Goal: Task Accomplishment & Management: Complete application form

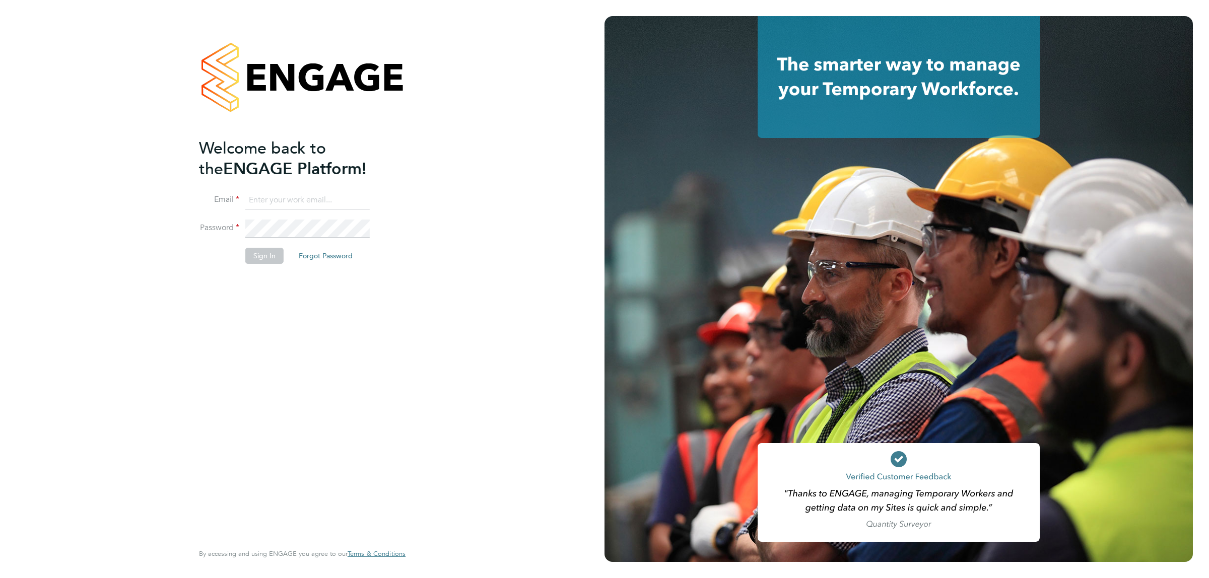
type input "jalaezihe@fr-group.co.uk"
click at [265, 262] on button "Sign In" at bounding box center [264, 256] width 38 height 16
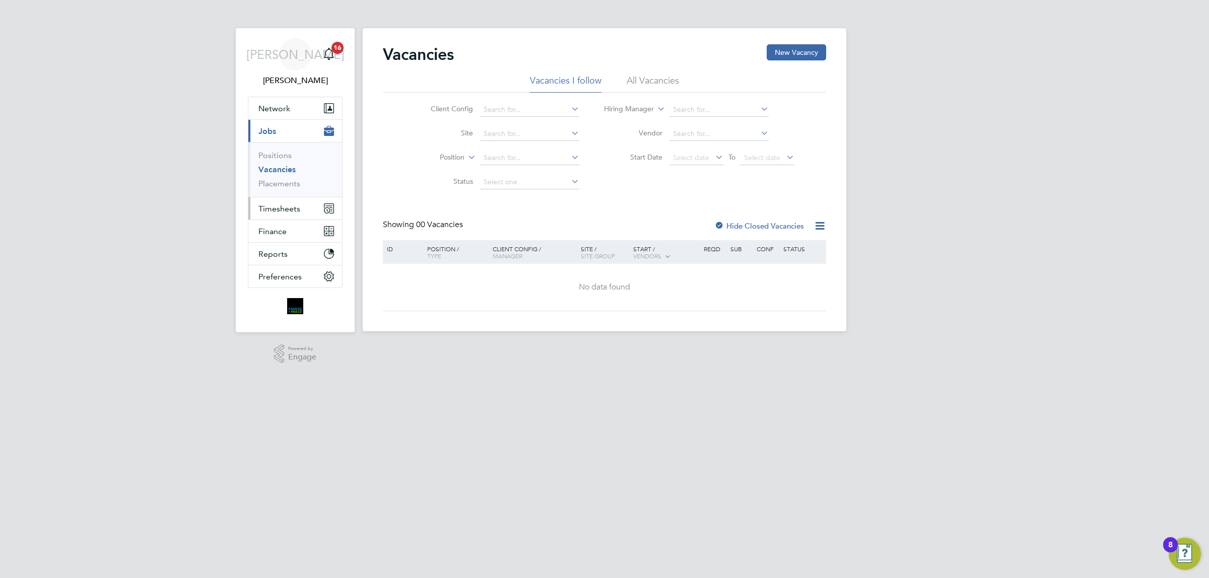
click at [275, 207] on span "Timesheets" at bounding box center [279, 209] width 42 height 10
click at [284, 177] on link "Timesheets" at bounding box center [279, 178] width 42 height 10
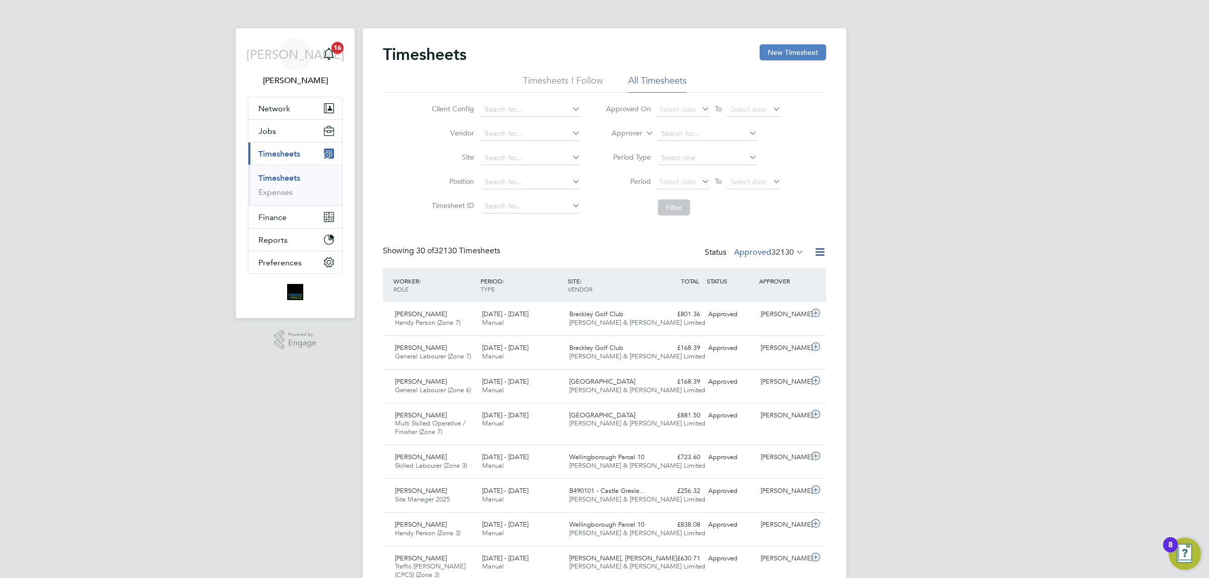
click at [771, 58] on button "New Timesheet" at bounding box center [793, 52] width 67 height 16
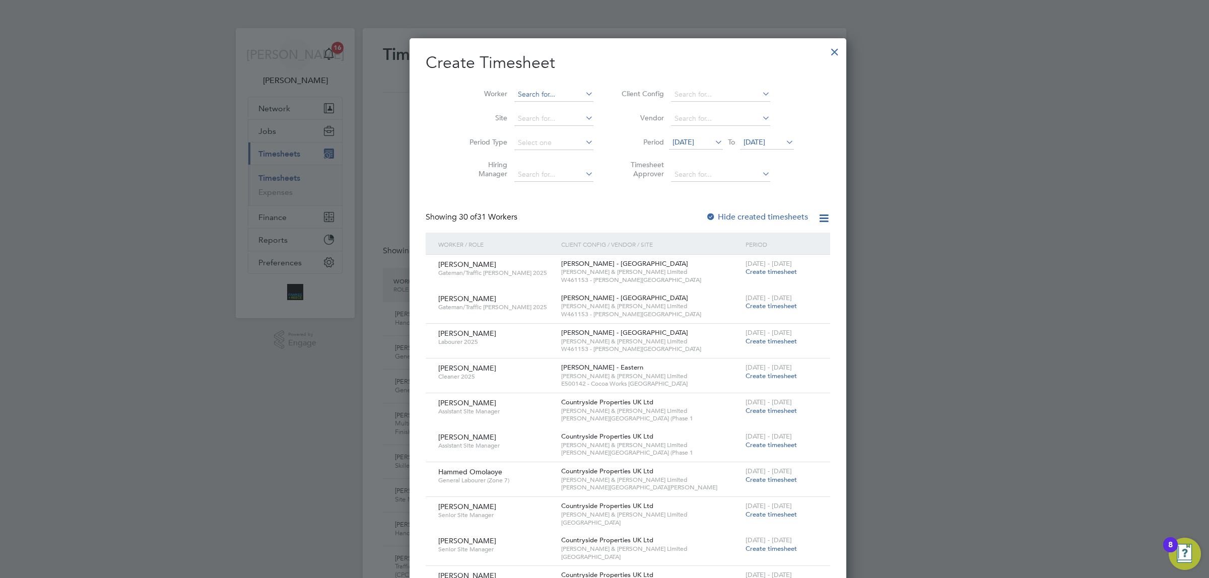
click at [526, 97] on input at bounding box center [553, 95] width 79 height 14
click at [501, 103] on li "Aaron Soor" at bounding box center [531, 108] width 82 height 14
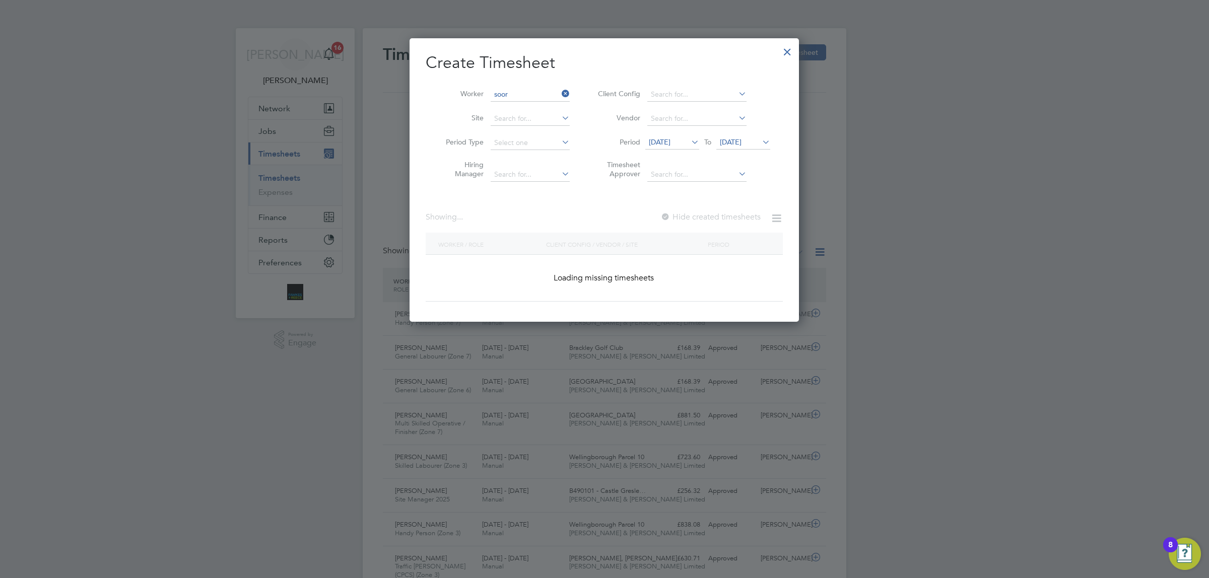
type input "Aaron Soor"
click at [742, 139] on span "[DATE]" at bounding box center [731, 142] width 22 height 9
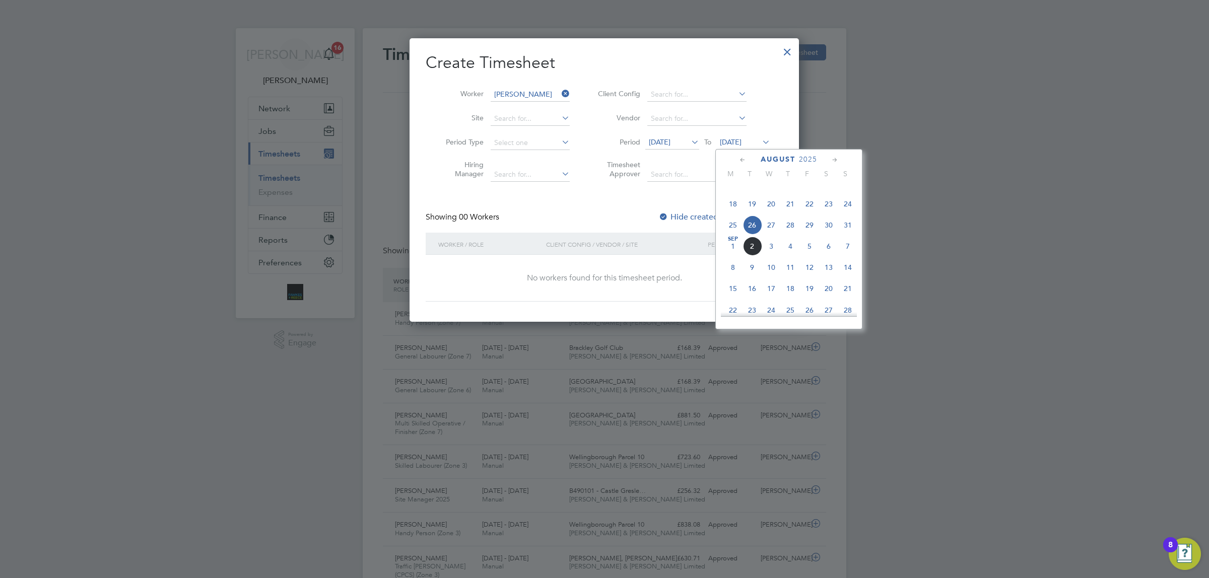
click at [848, 235] on span "31" at bounding box center [847, 225] width 19 height 19
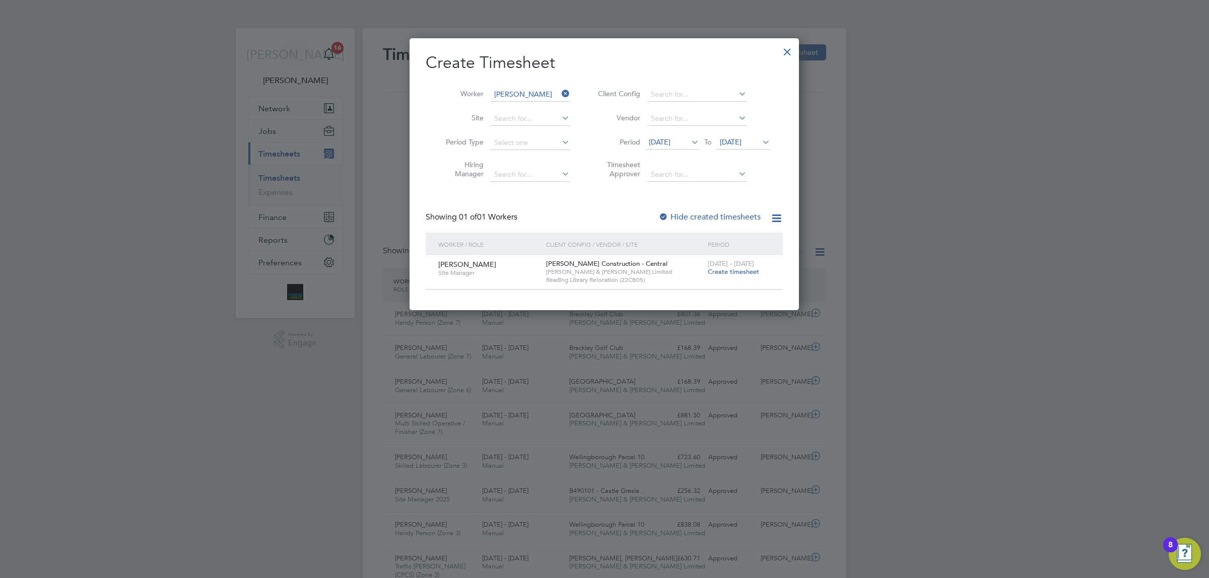
click at [685, 220] on label "Hide created timesheets" at bounding box center [709, 217] width 102 height 10
click at [671, 138] on span "[DATE]" at bounding box center [660, 142] width 22 height 9
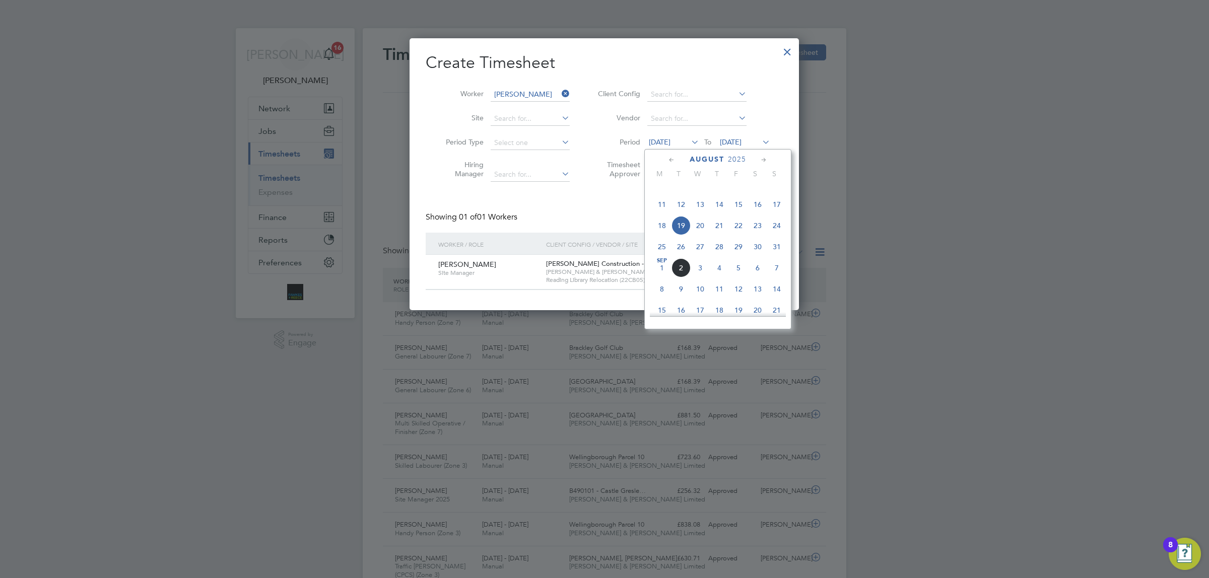
click at [655, 235] on span "18" at bounding box center [661, 225] width 19 height 19
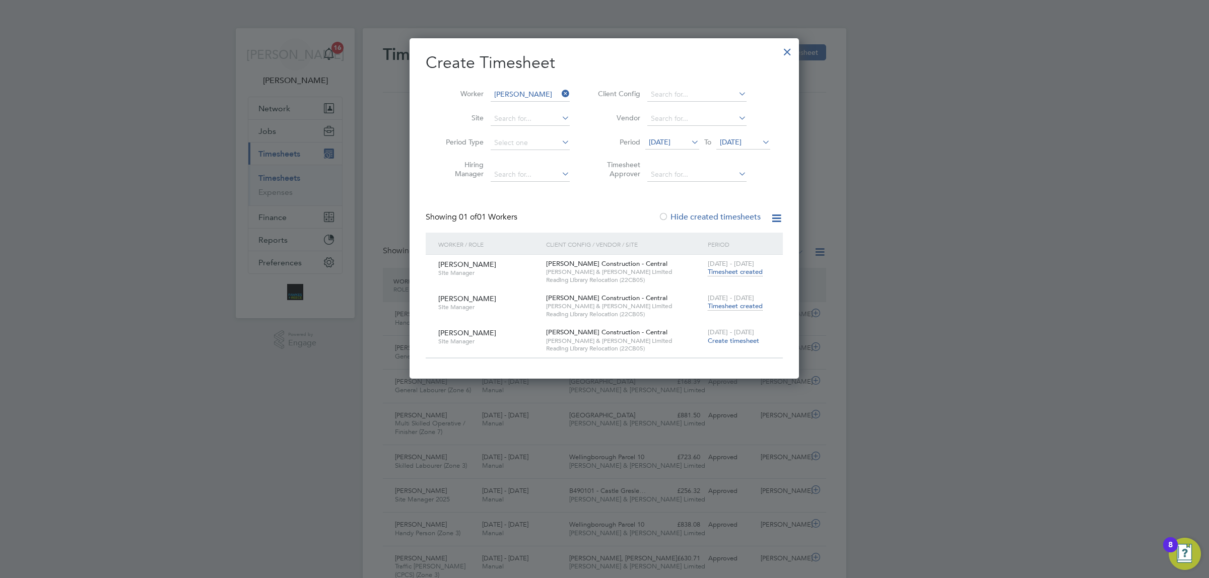
click at [743, 271] on span "Timesheet created" at bounding box center [735, 272] width 55 height 9
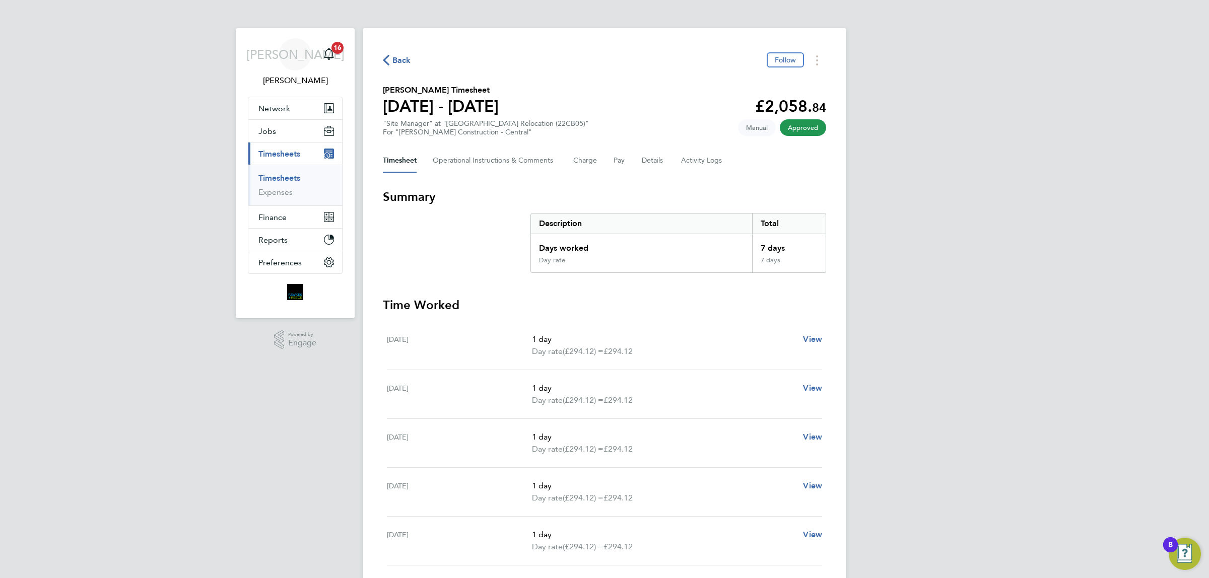
click at [404, 52] on div "Back Follow" at bounding box center [604, 60] width 443 height 16
click at [405, 58] on span "Back" at bounding box center [401, 60] width 19 height 12
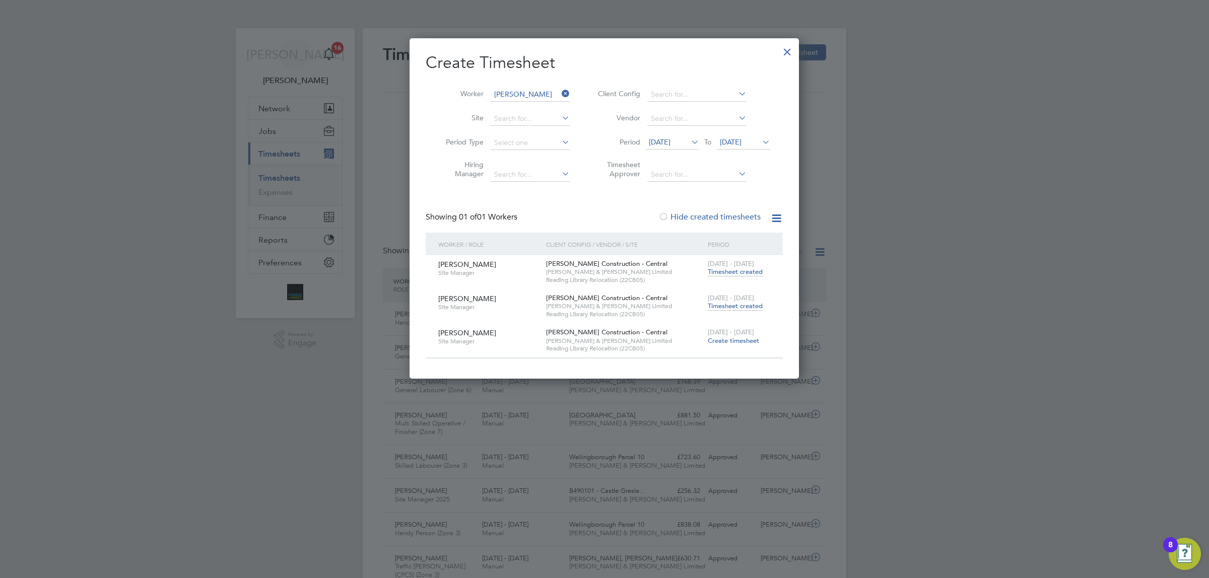
click at [737, 303] on span "Timesheet created" at bounding box center [735, 306] width 55 height 9
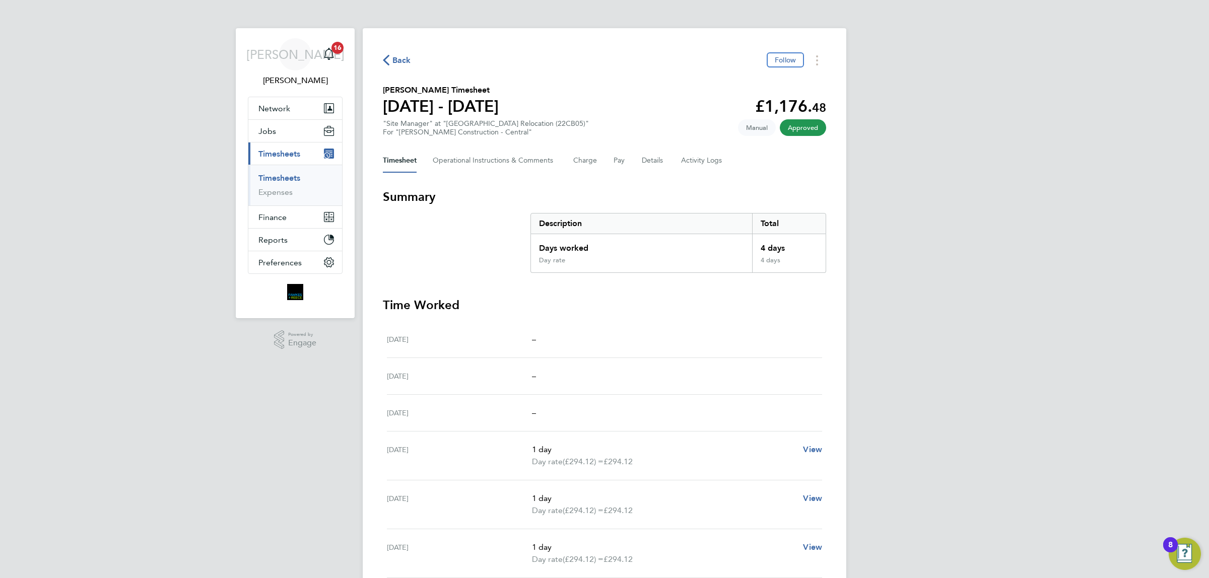
click at [393, 60] on span "Back" at bounding box center [401, 60] width 19 height 12
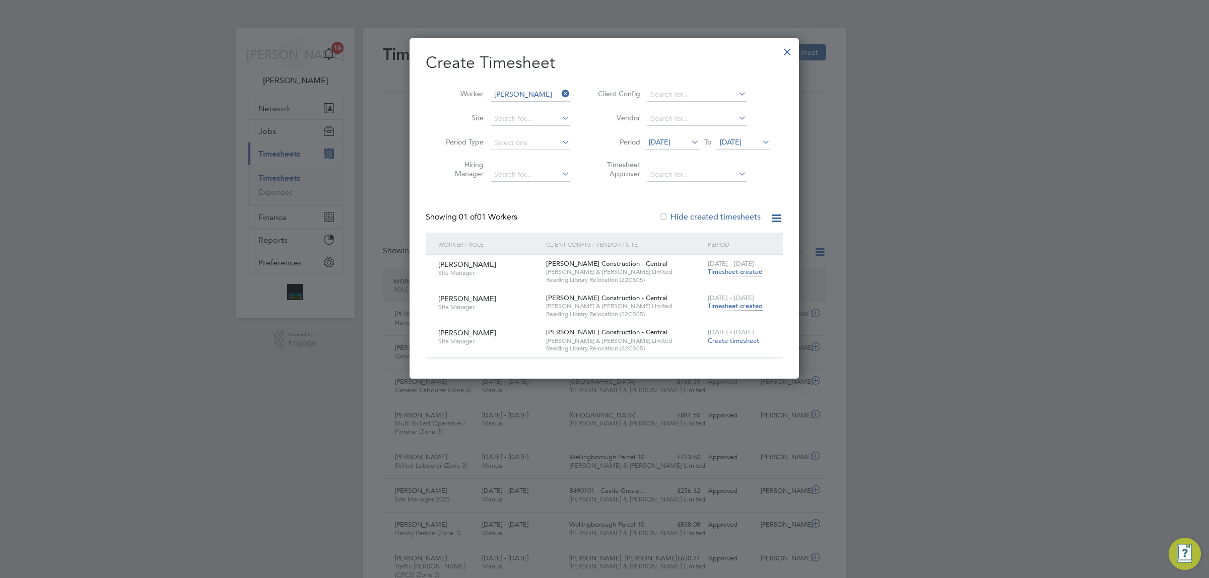
click at [560, 94] on icon at bounding box center [560, 94] width 0 height 14
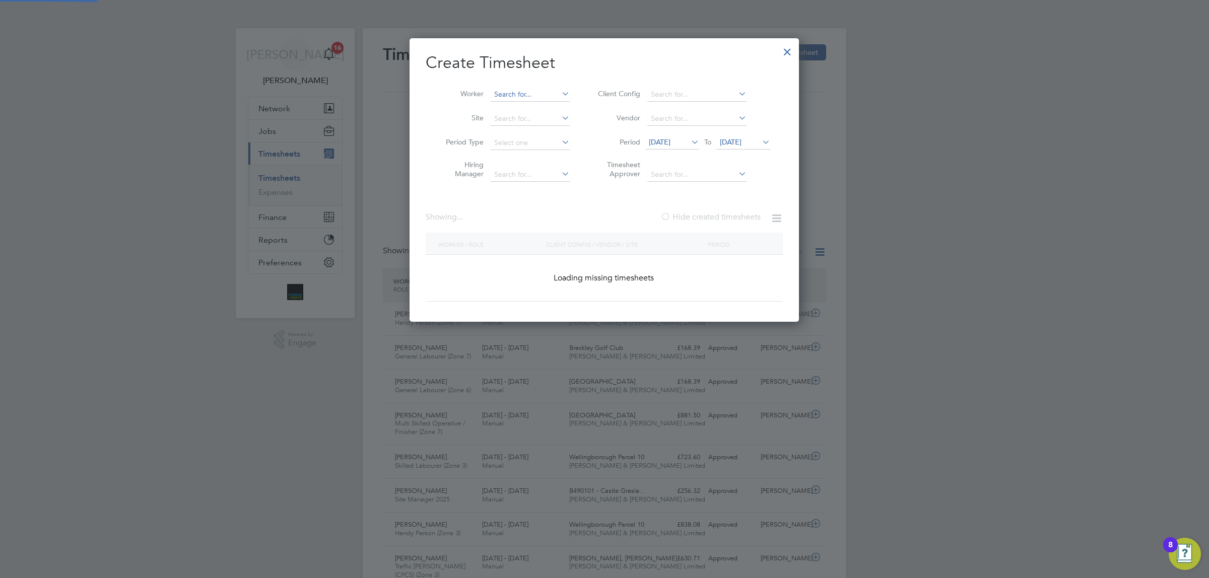
click at [504, 94] on input at bounding box center [530, 95] width 79 height 14
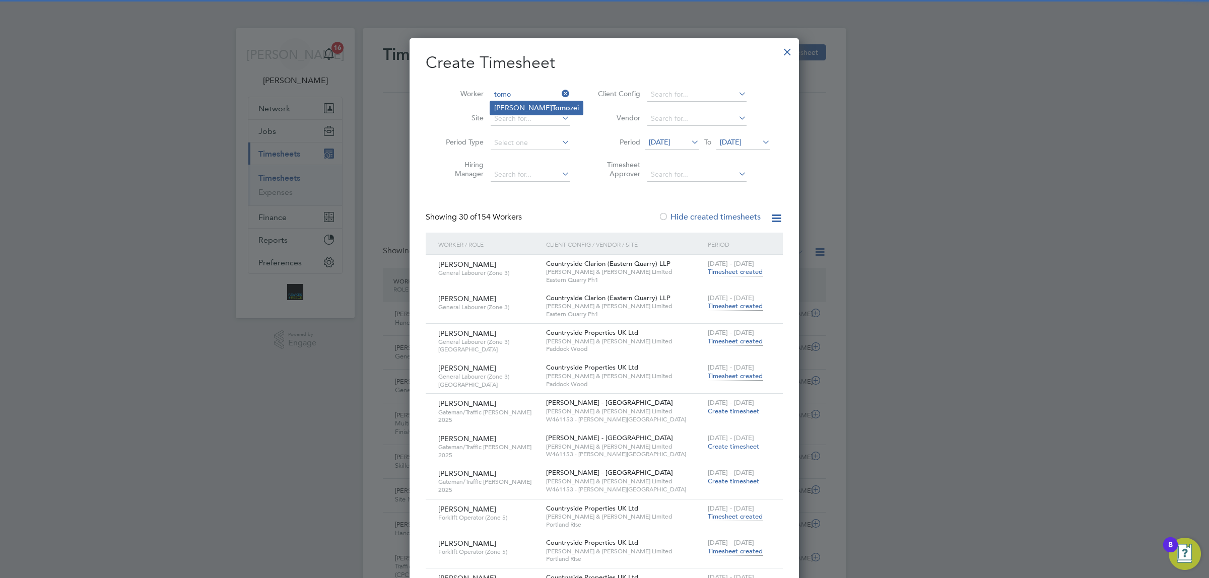
click at [552, 104] on b "Tomo" at bounding box center [561, 108] width 18 height 9
type input "[PERSON_NAME]"
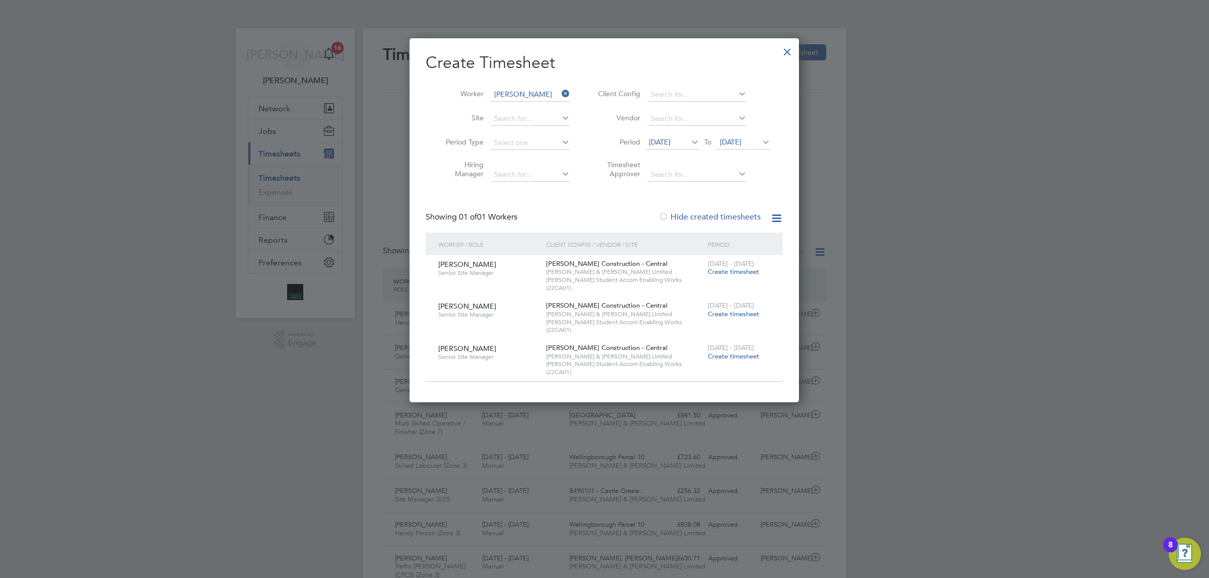
click at [560, 91] on icon at bounding box center [560, 94] width 0 height 14
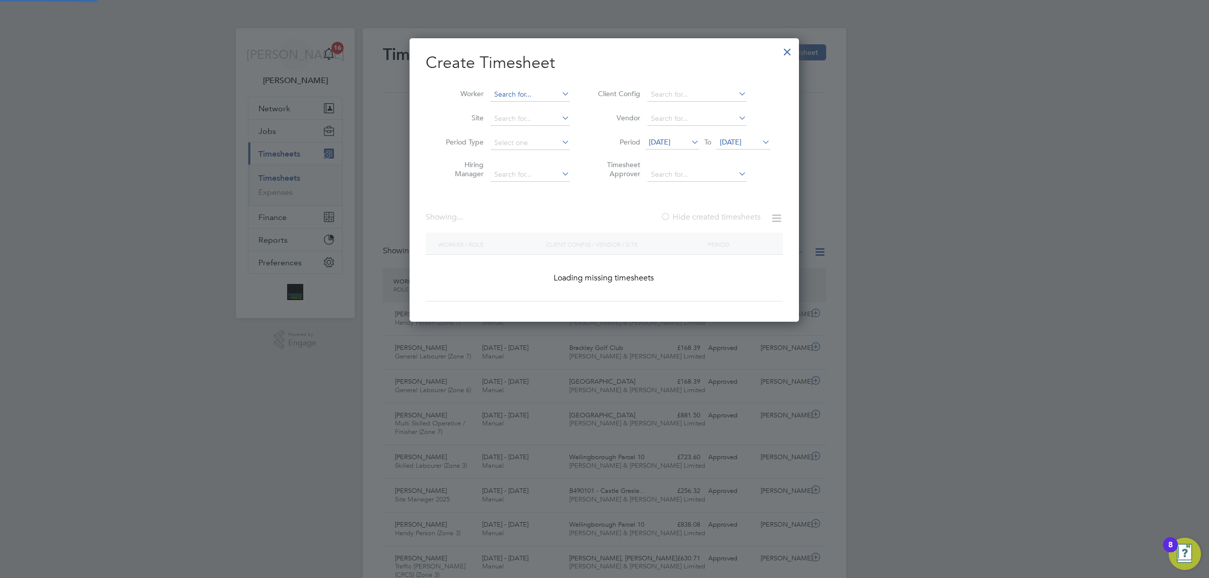
click at [498, 94] on input at bounding box center [530, 95] width 79 height 14
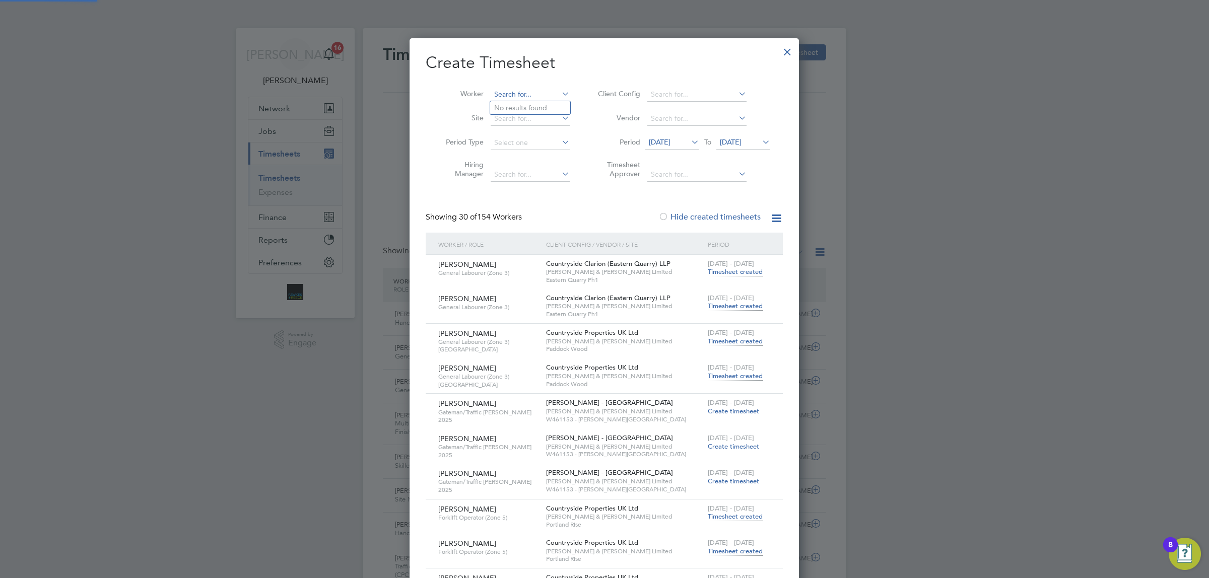
scroll to position [2449, 389]
click at [543, 89] on input at bounding box center [530, 95] width 79 height 14
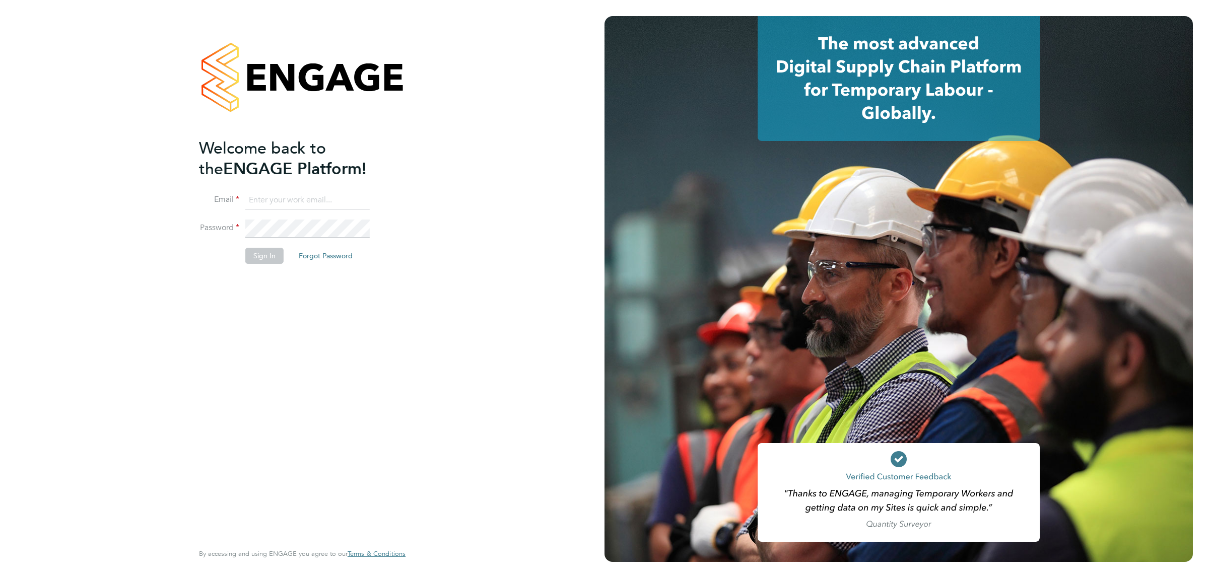
type input "jalaezihe@fr-group.co.uk"
click at [260, 260] on button "Sign In" at bounding box center [264, 256] width 38 height 16
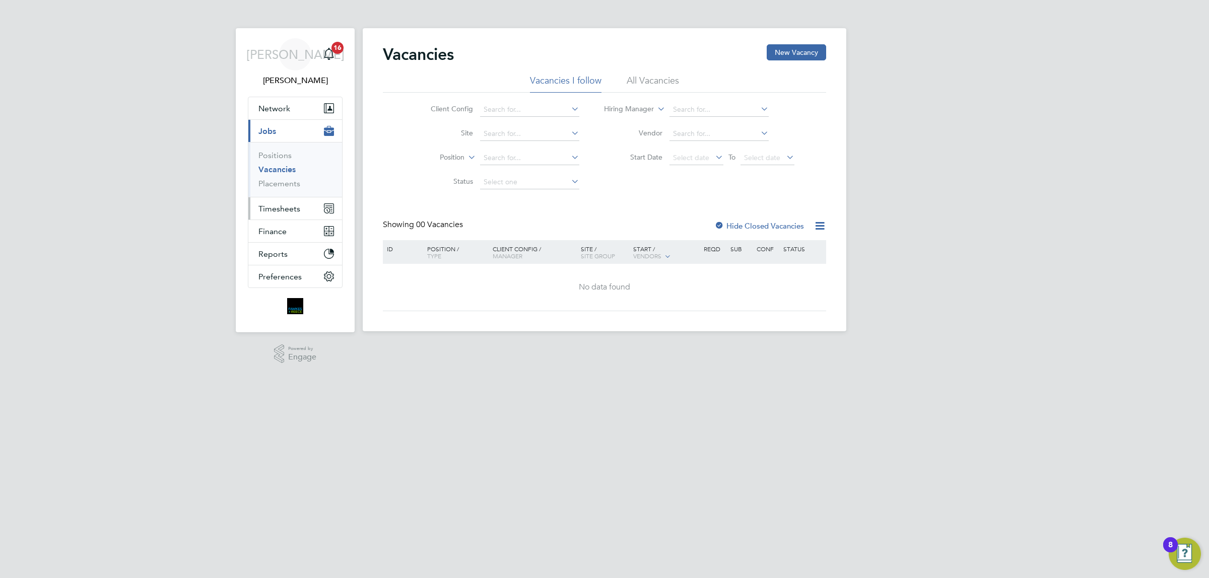
click at [306, 203] on button "Timesheets" at bounding box center [295, 208] width 94 height 22
click at [281, 176] on link "Timesheets" at bounding box center [279, 178] width 42 height 10
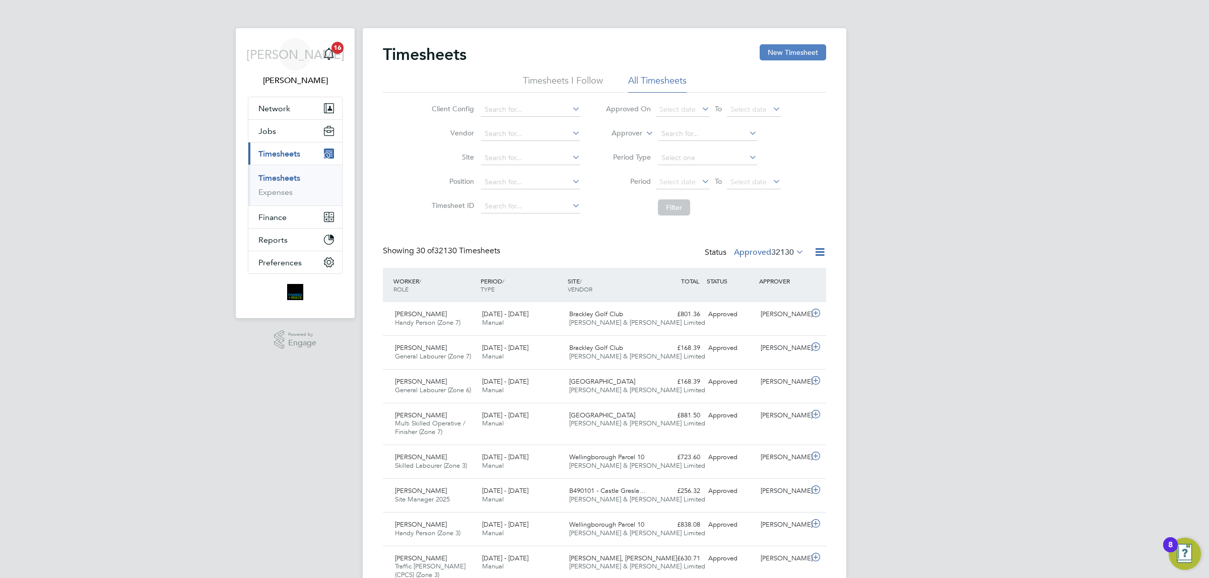
click at [786, 46] on button "New Timesheet" at bounding box center [793, 52] width 67 height 16
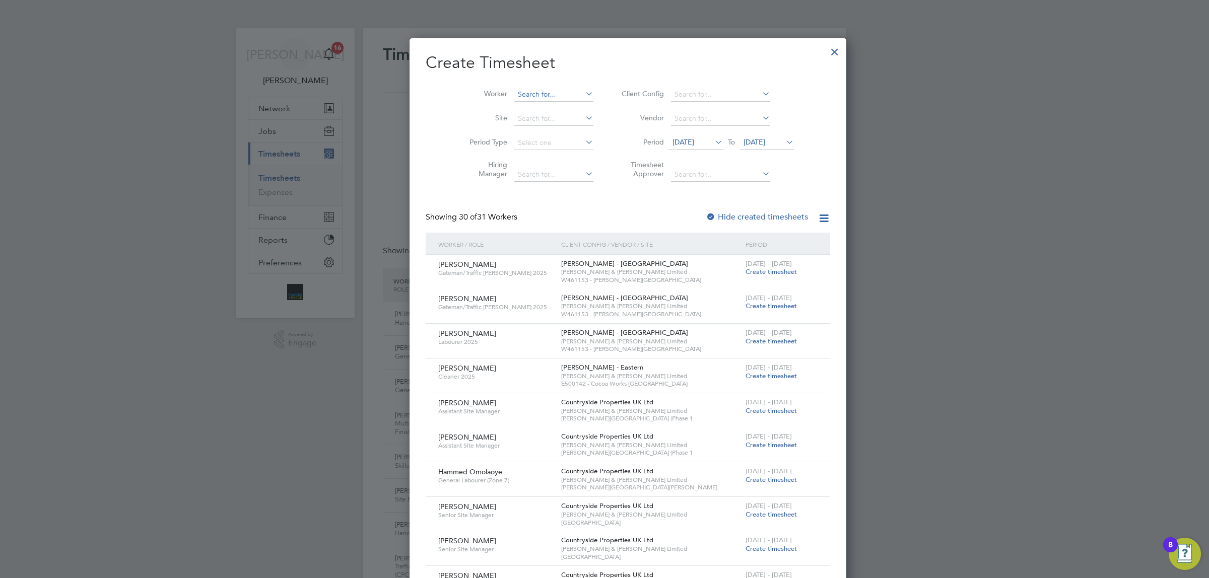
click at [514, 89] on input at bounding box center [553, 95] width 79 height 14
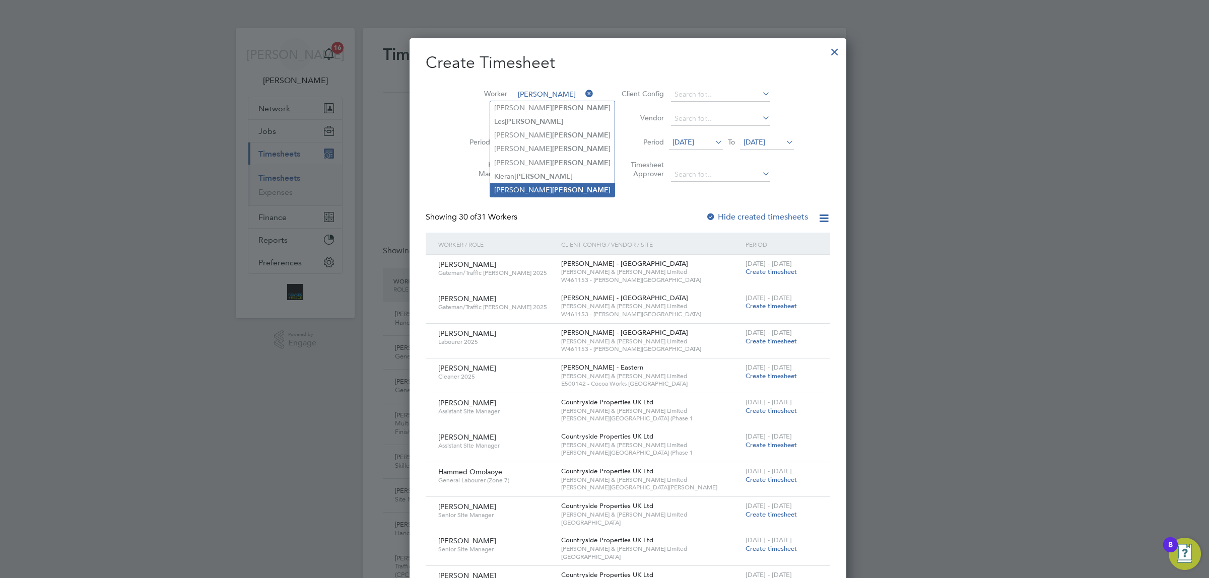
click at [552, 192] on b "[PERSON_NAME]" at bounding box center [581, 190] width 58 height 9
type input "[PERSON_NAME]"
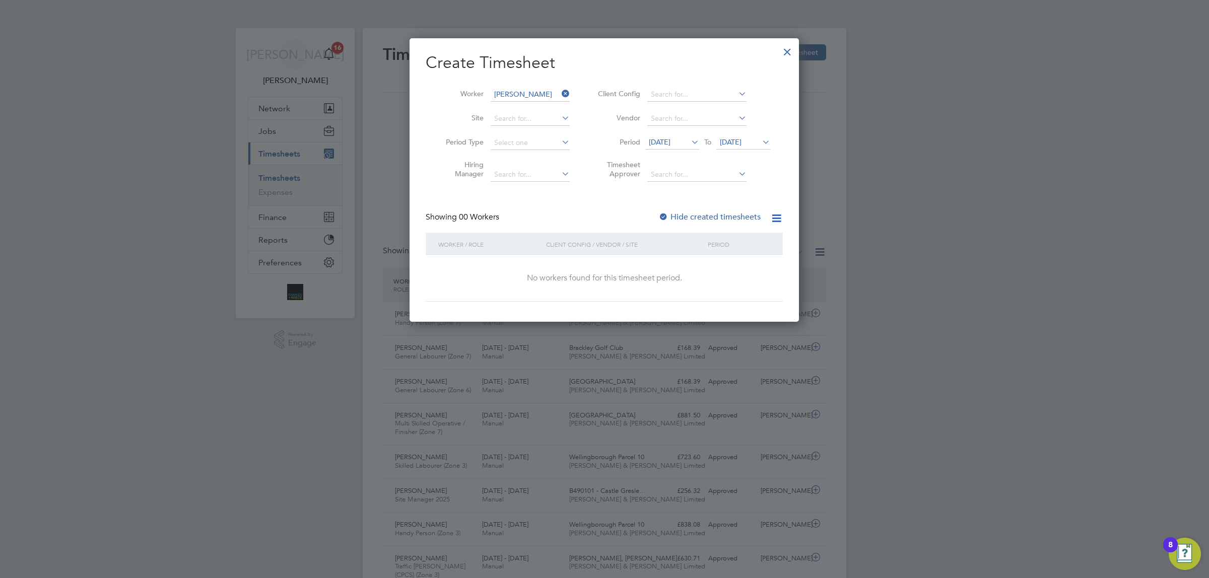
click at [760, 139] on icon at bounding box center [760, 142] width 0 height 14
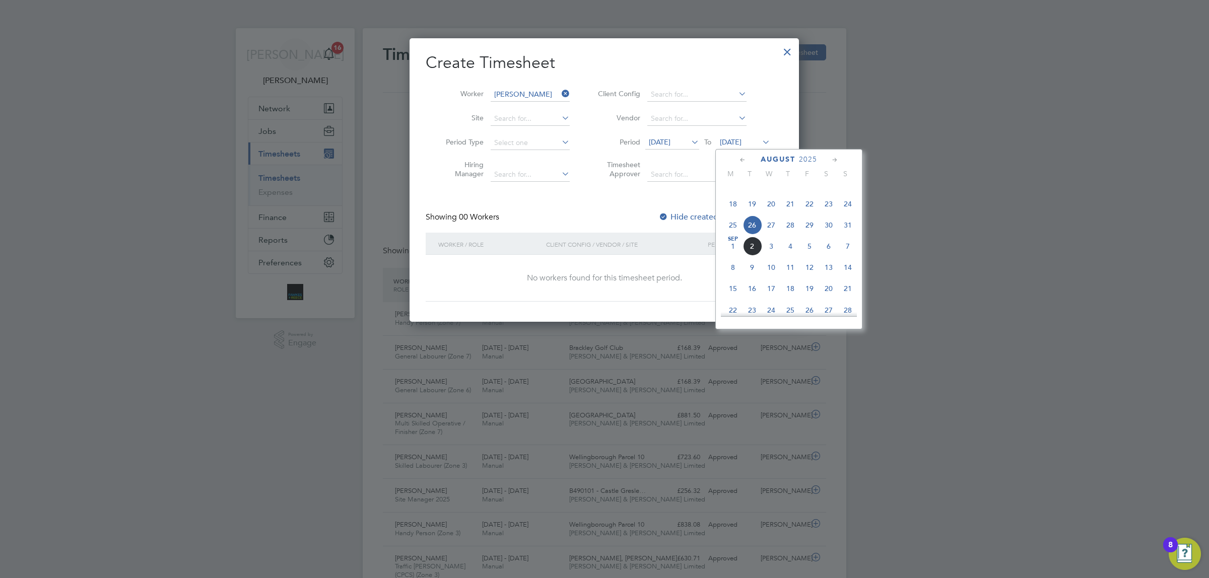
click at [853, 235] on span "31" at bounding box center [847, 225] width 19 height 19
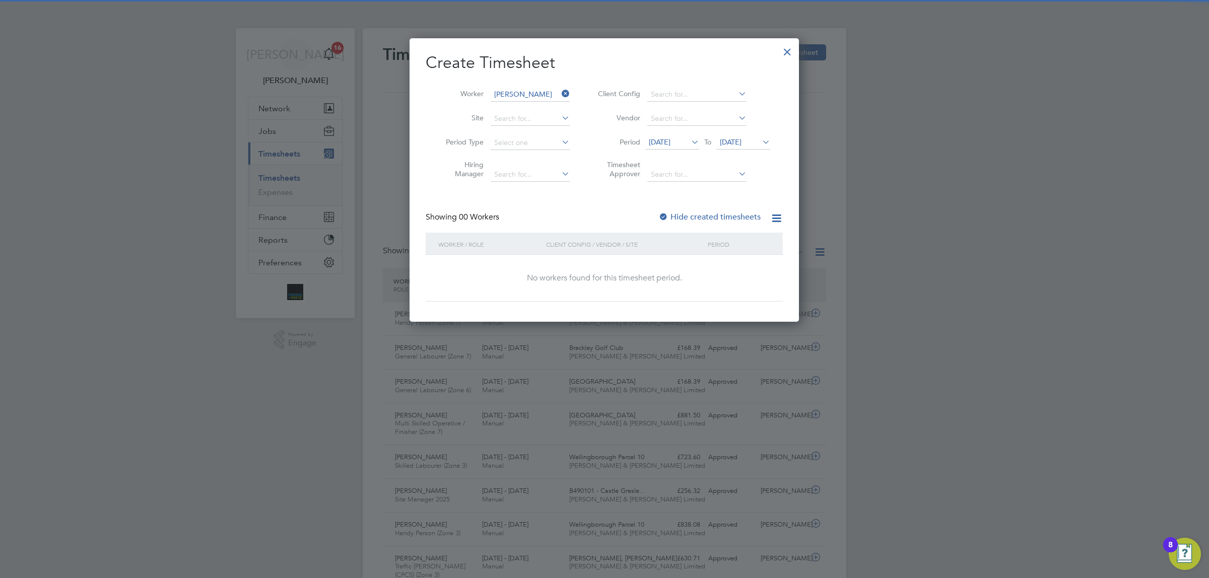
click at [667, 213] on div at bounding box center [663, 218] width 10 height 10
click at [742, 141] on span "[DATE]" at bounding box center [731, 142] width 22 height 9
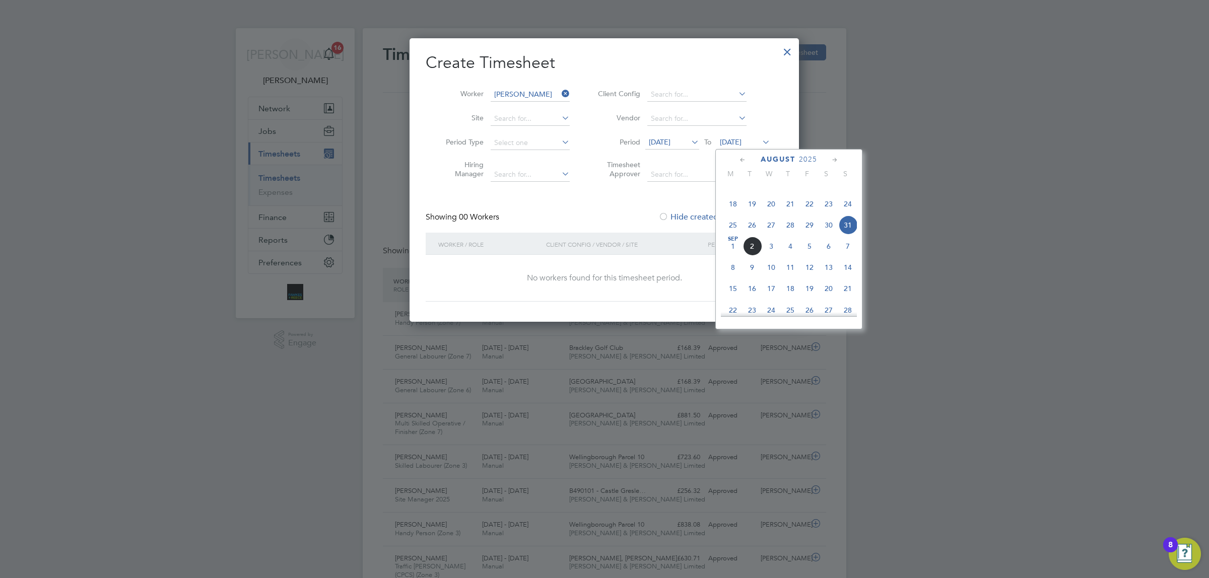
click at [850, 235] on span "31" at bounding box center [847, 225] width 19 height 19
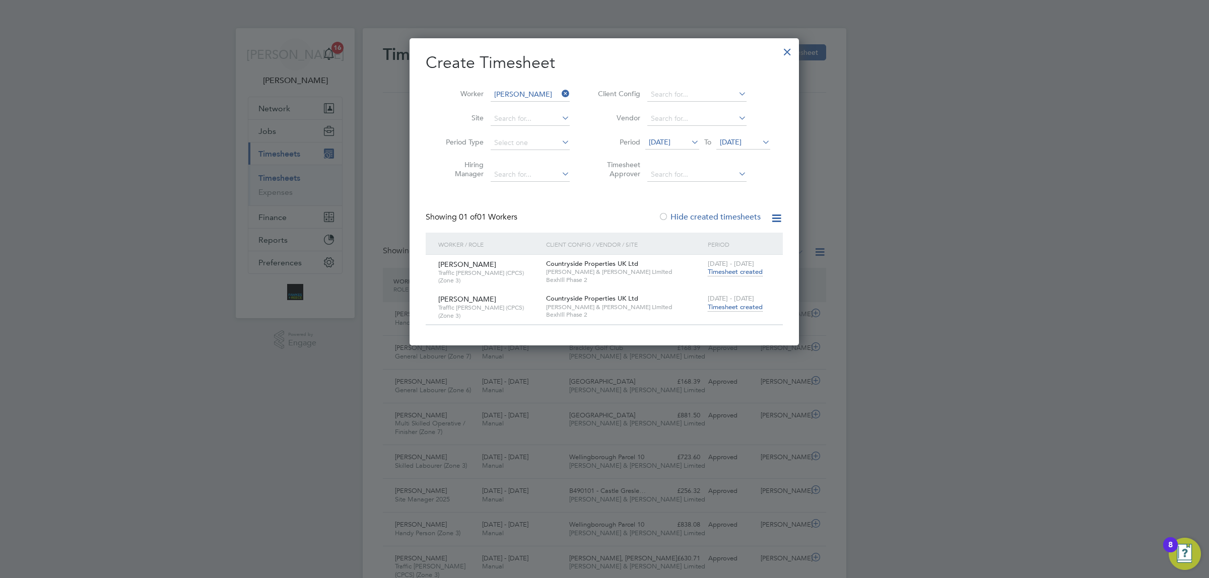
click at [721, 306] on span "Timesheet created" at bounding box center [735, 307] width 55 height 9
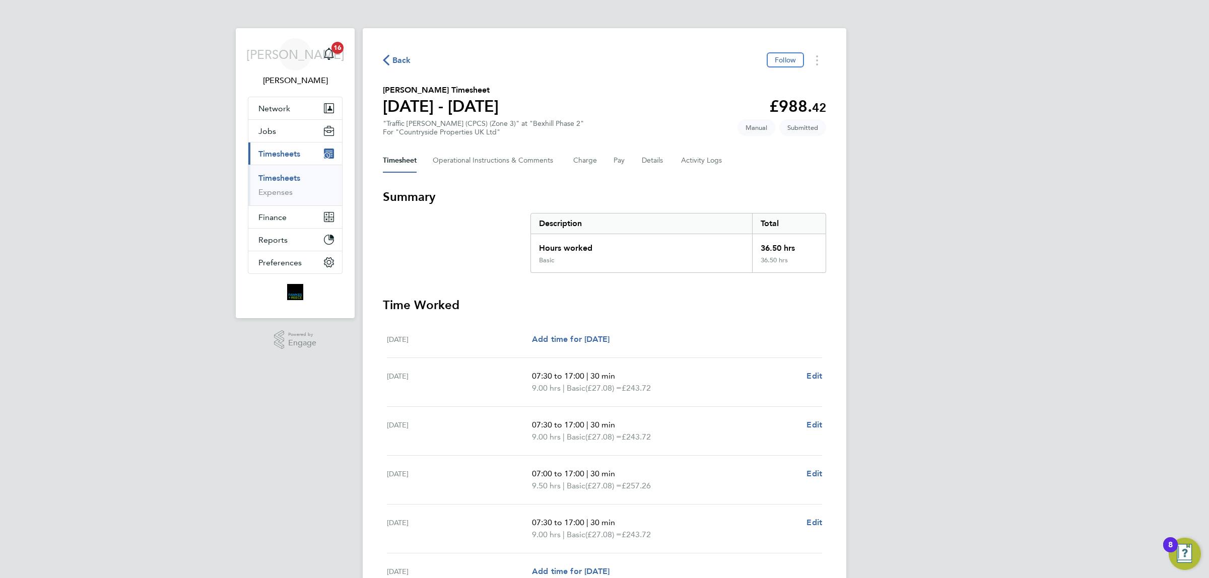
click at [392, 63] on span "Back" at bounding box center [401, 60] width 19 height 12
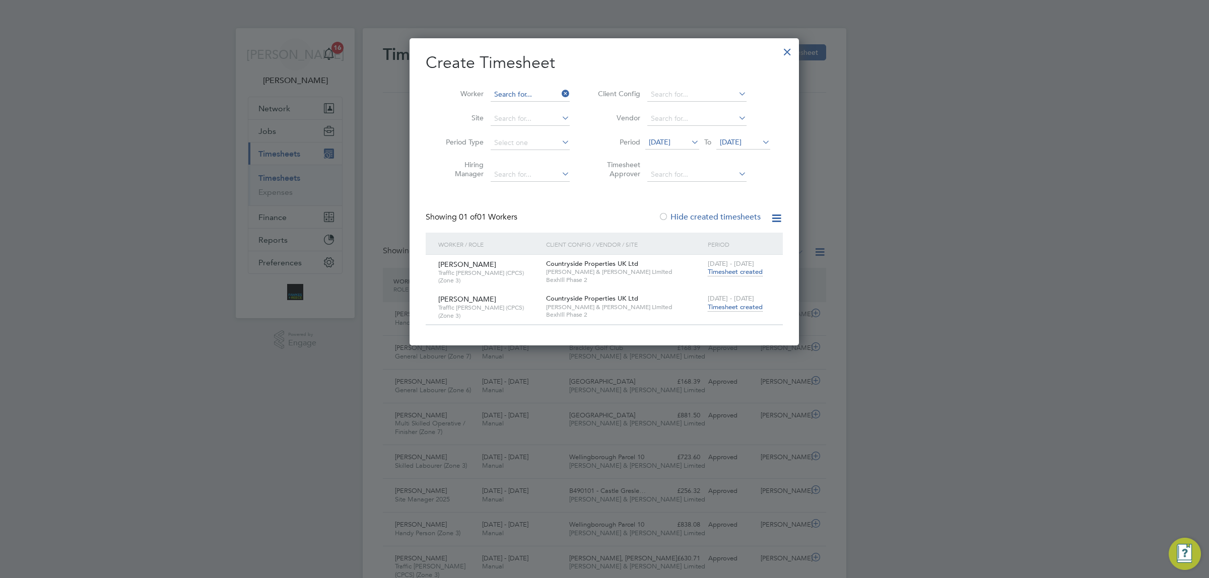
click at [533, 96] on input at bounding box center [530, 95] width 79 height 14
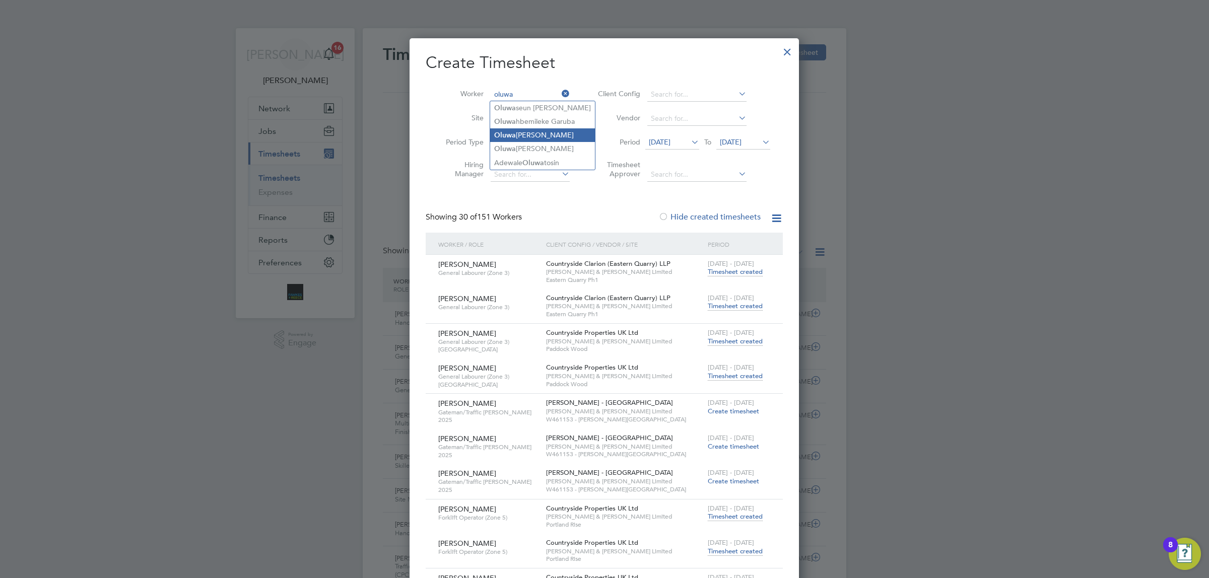
click at [555, 139] on li "Oluwa [PERSON_NAME]" at bounding box center [542, 135] width 105 height 14
type input "[PERSON_NAME]"
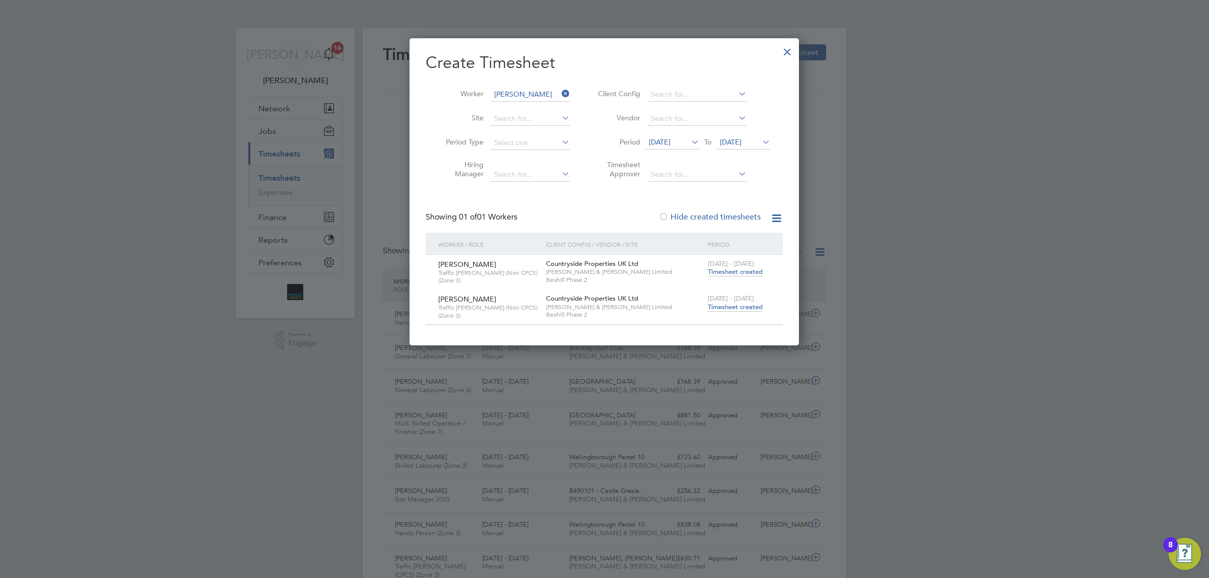
click at [740, 306] on span "Timesheet created" at bounding box center [735, 307] width 55 height 9
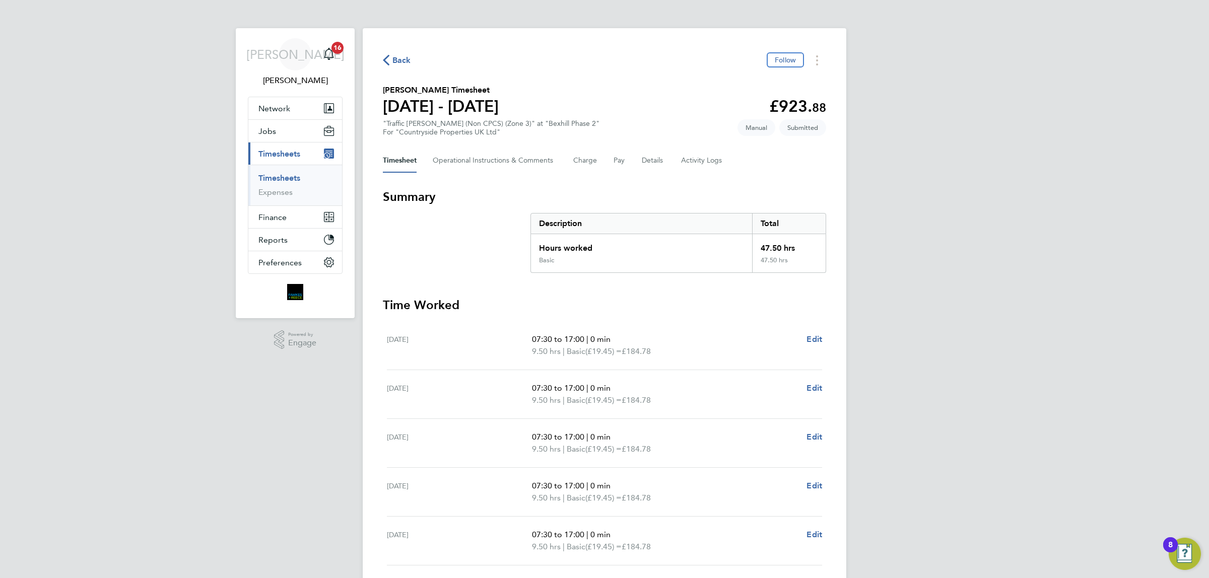
click at [406, 55] on span "Back" at bounding box center [401, 60] width 19 height 12
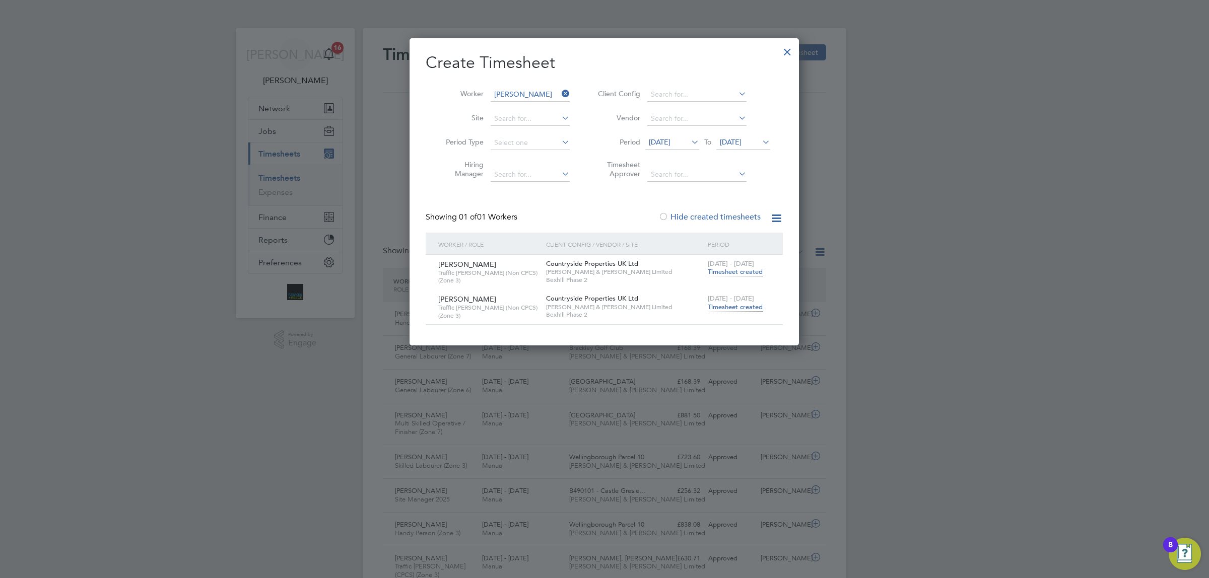
click at [570, 91] on li "Worker [PERSON_NAME]" at bounding box center [504, 95] width 157 height 24
click at [560, 87] on icon at bounding box center [560, 94] width 0 height 14
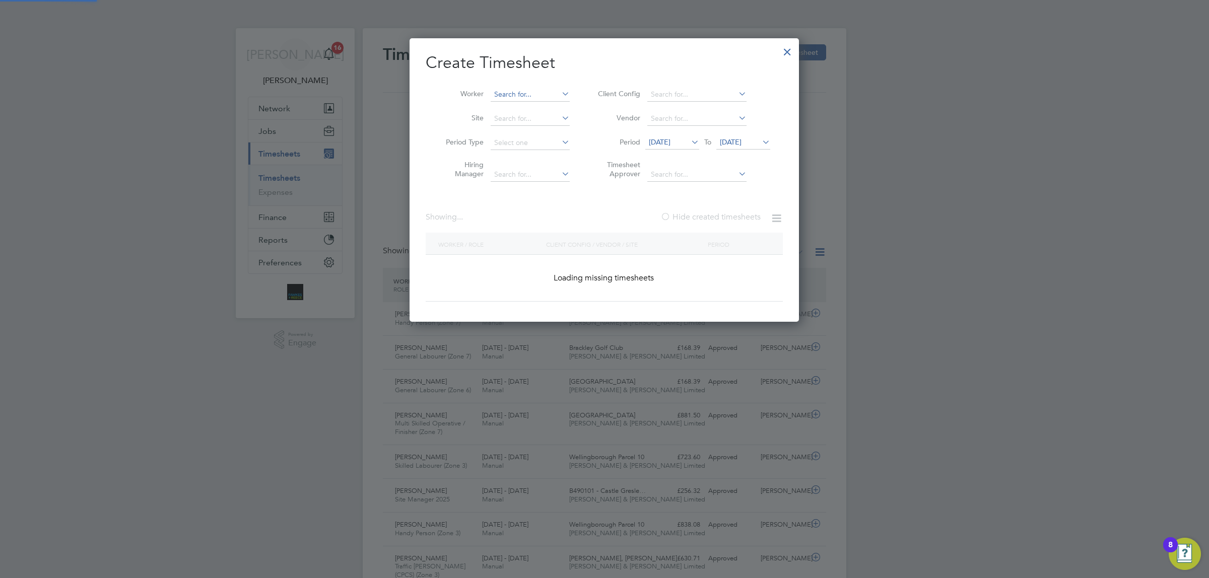
click at [540, 94] on input at bounding box center [530, 95] width 79 height 14
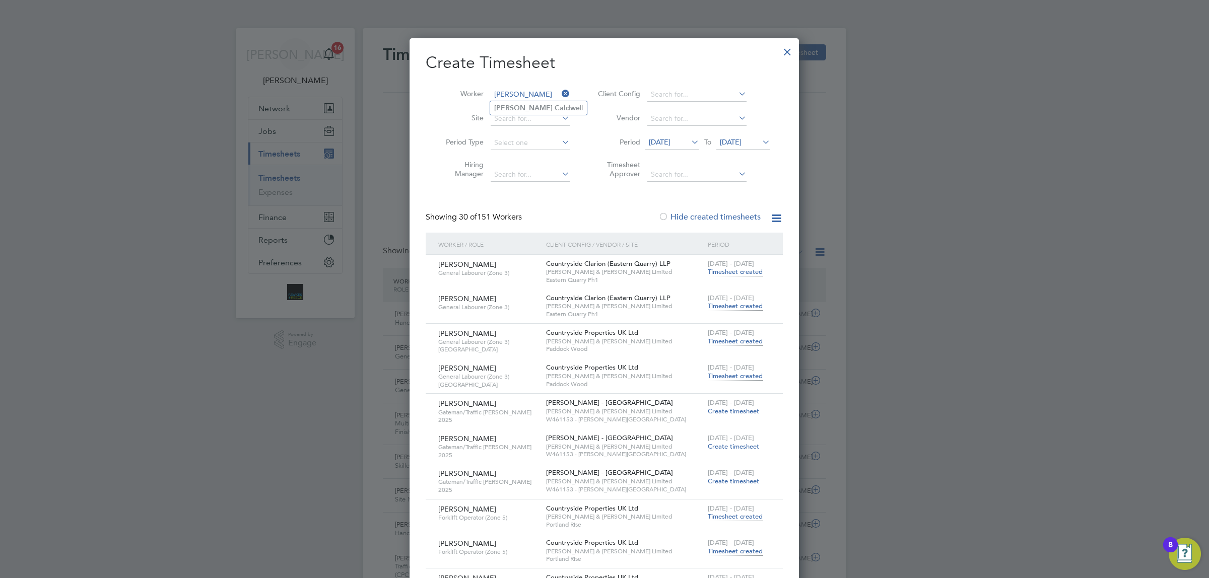
click at [529, 103] on li "[PERSON_NAME] ell" at bounding box center [538, 108] width 97 height 14
type input "[PERSON_NAME]"
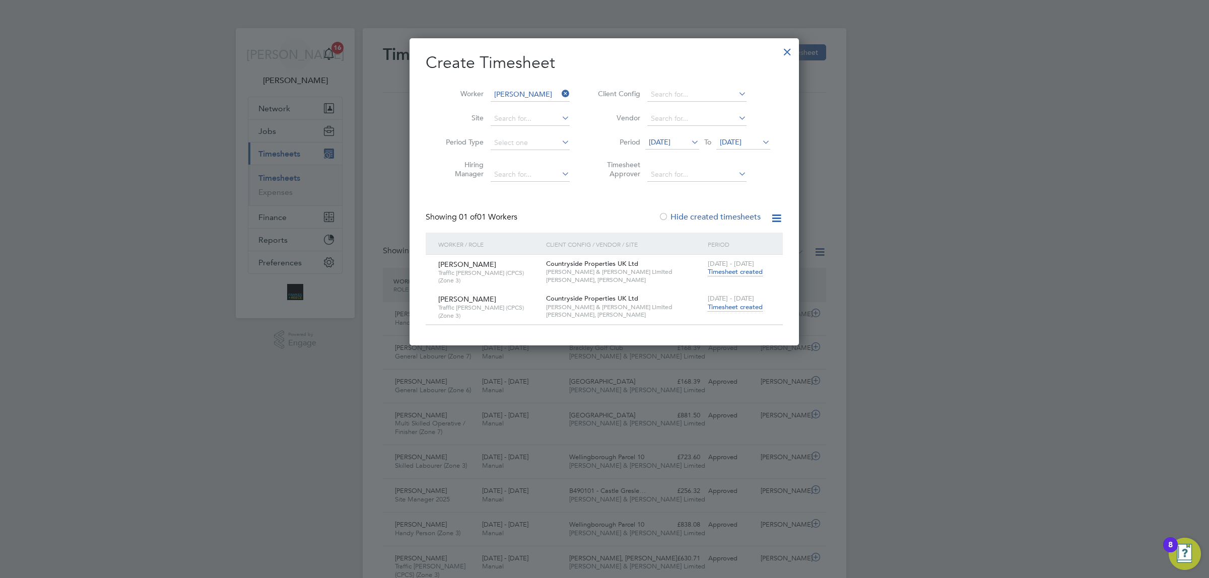
click at [727, 306] on span "Timesheet created" at bounding box center [735, 307] width 55 height 9
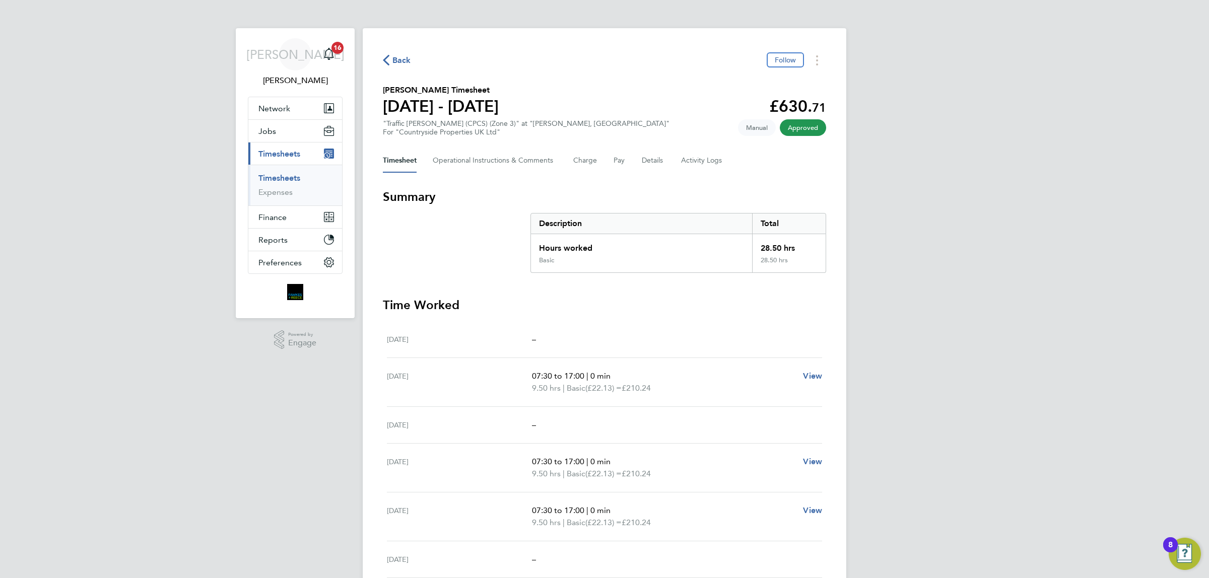
click at [402, 56] on span "Back" at bounding box center [401, 60] width 19 height 12
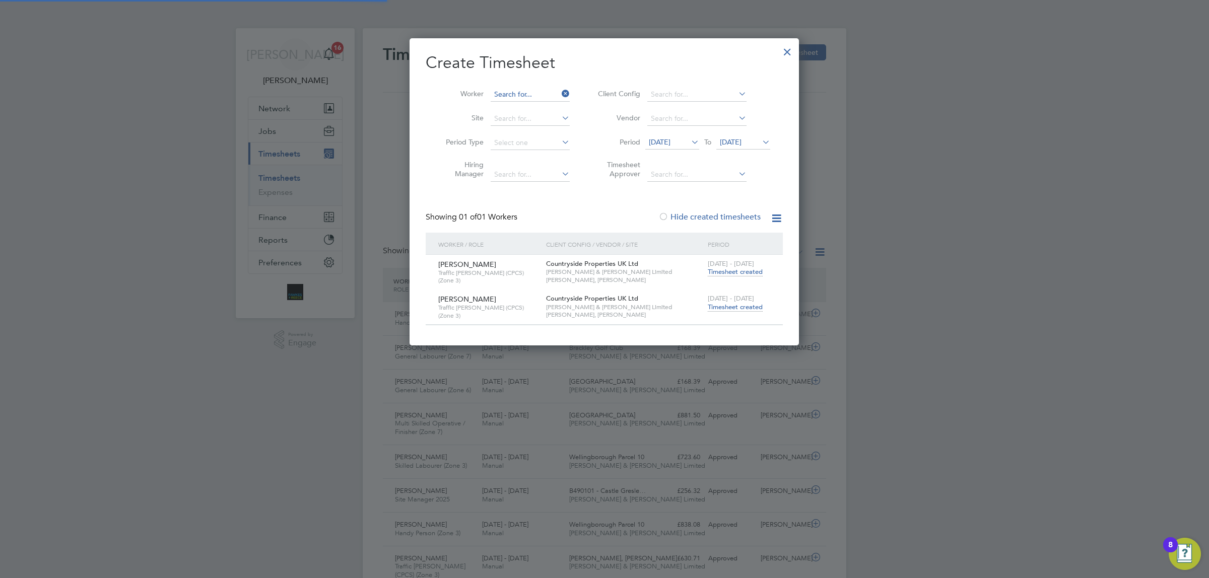
click at [538, 88] on input at bounding box center [530, 95] width 79 height 14
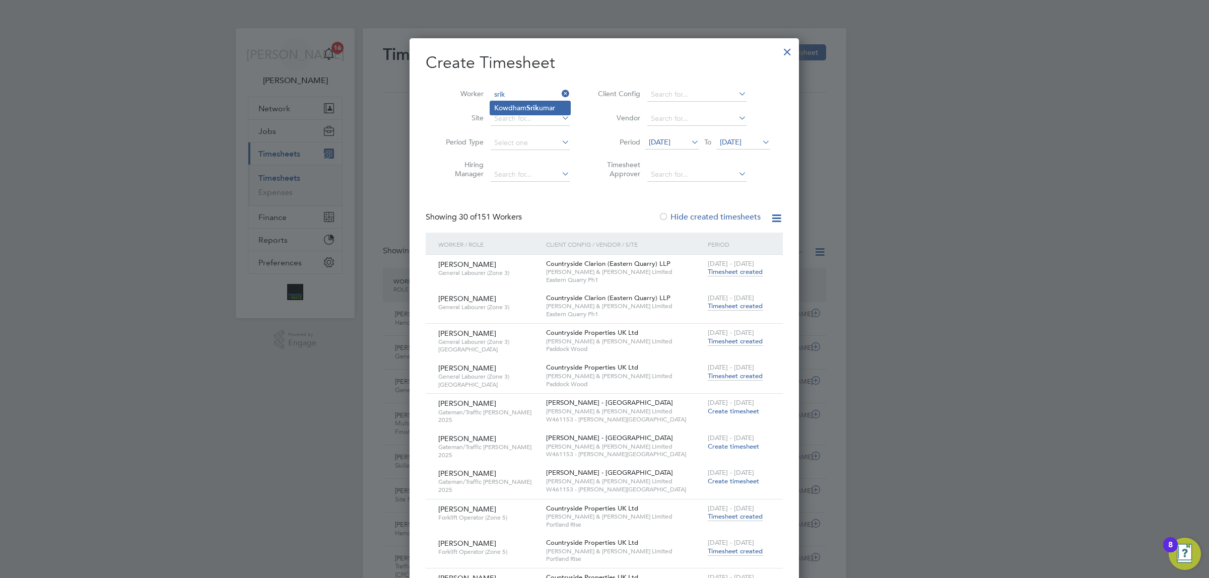
click at [520, 101] on li "[PERSON_NAME]" at bounding box center [530, 108] width 80 height 14
type input "[PERSON_NAME]"
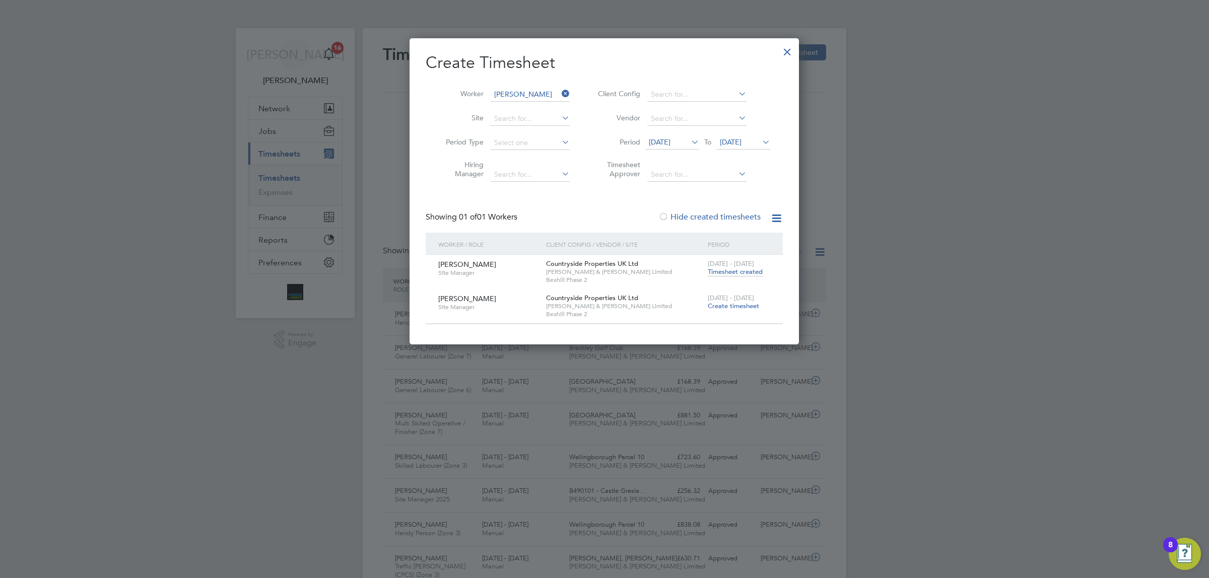
click at [560, 91] on icon at bounding box center [560, 94] width 0 height 14
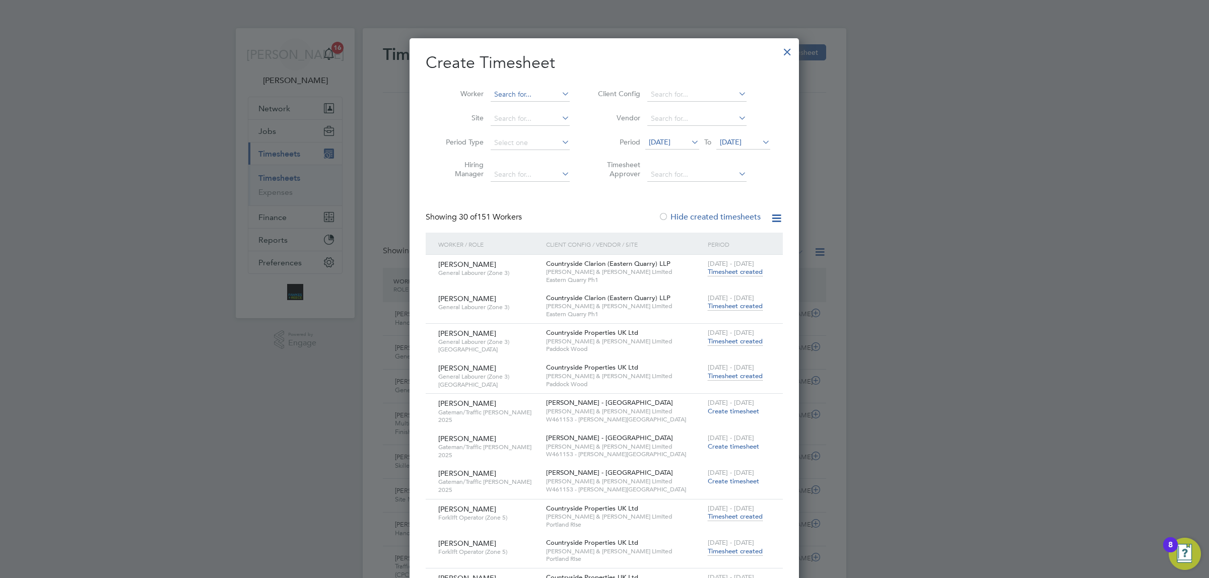
click at [526, 91] on input at bounding box center [530, 95] width 79 height 14
click at [545, 135] on li "[PERSON_NAME]" at bounding box center [536, 135] width 93 height 14
type input "[PERSON_NAME]"
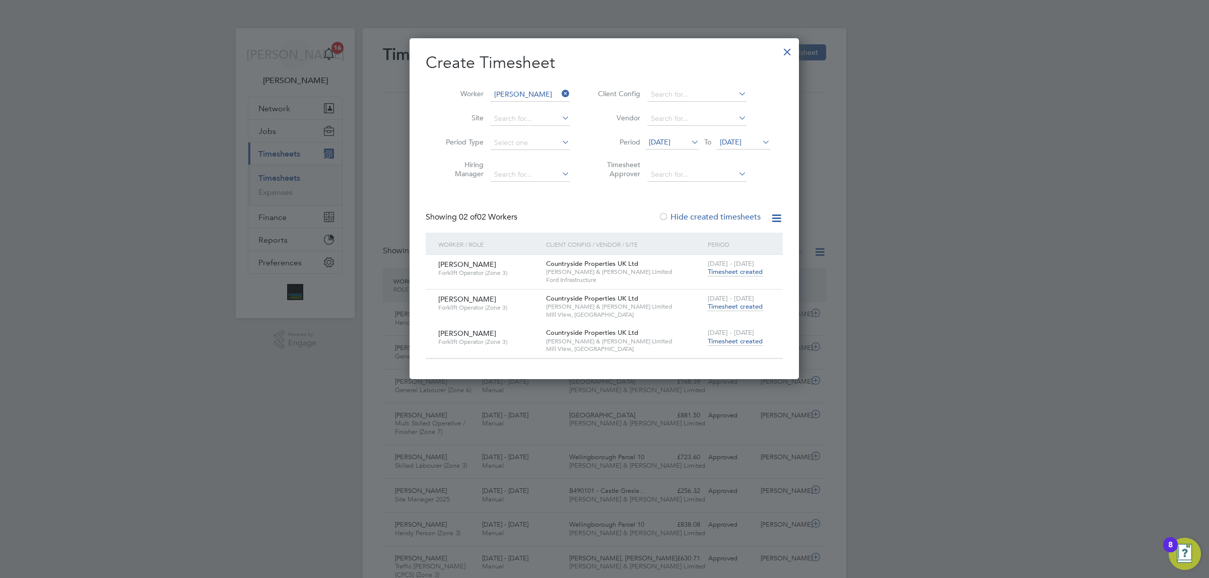
click at [718, 306] on span "Timesheet created" at bounding box center [735, 306] width 55 height 9
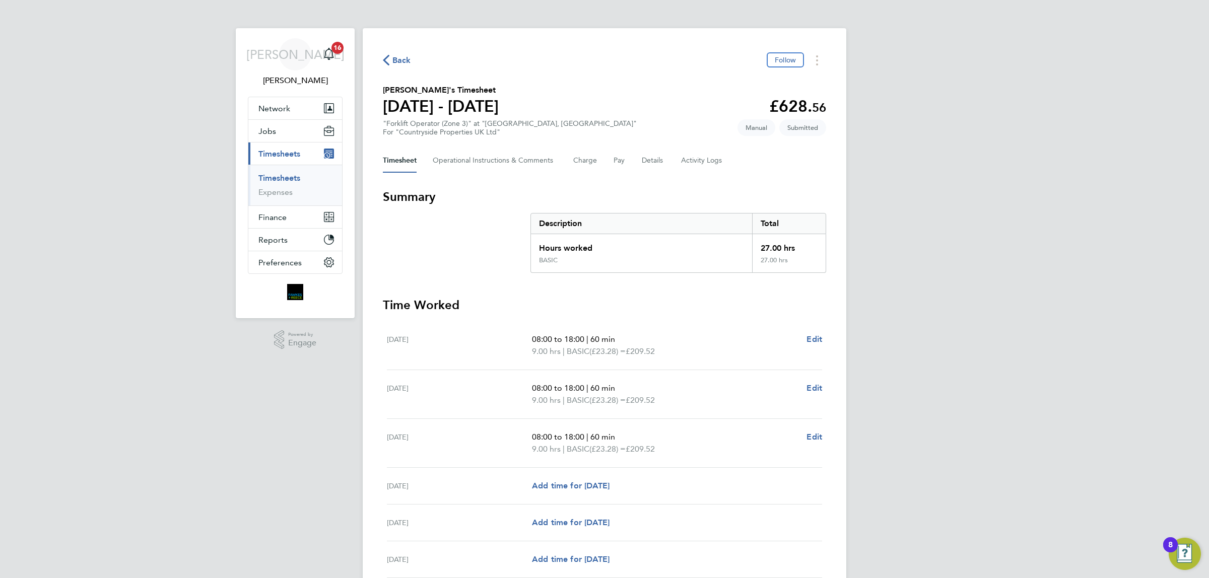
click at [391, 50] on div "Back Follow [PERSON_NAME]'s Timesheet [DATE] - [DATE] £628. 56 "Forklift Operat…" at bounding box center [605, 357] width 484 height 659
click at [393, 58] on span "Back" at bounding box center [401, 60] width 19 height 12
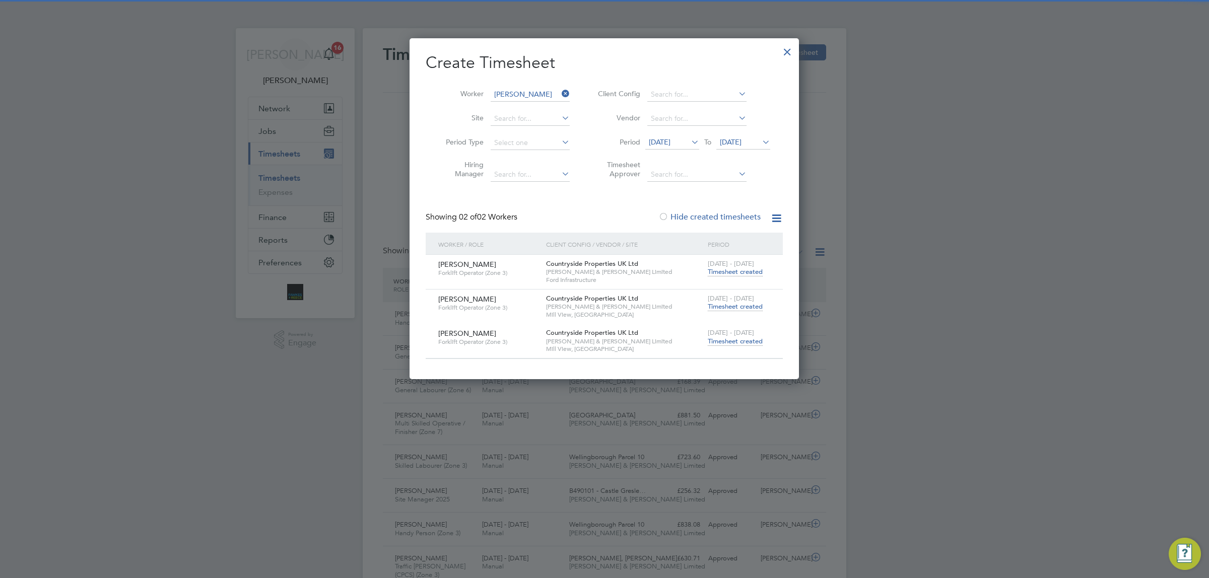
click at [753, 267] on div "[DATE] - [DATE] Timesheet created" at bounding box center [739, 268] width 68 height 27
click at [750, 269] on span "Timesheet created" at bounding box center [735, 272] width 55 height 9
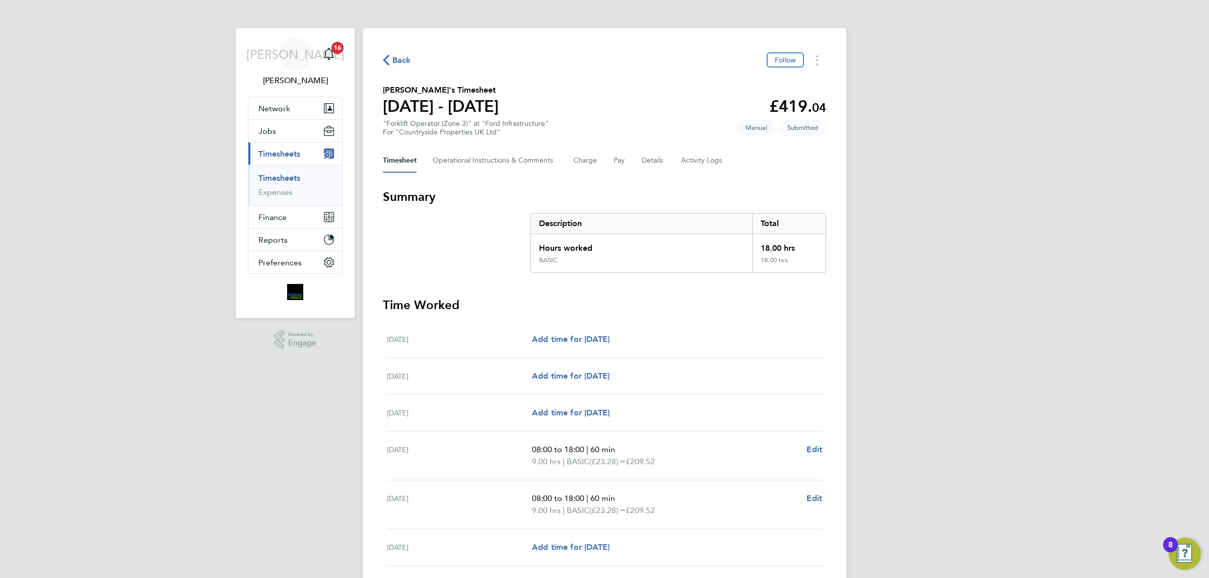
click at [403, 59] on span "Back" at bounding box center [401, 60] width 19 height 12
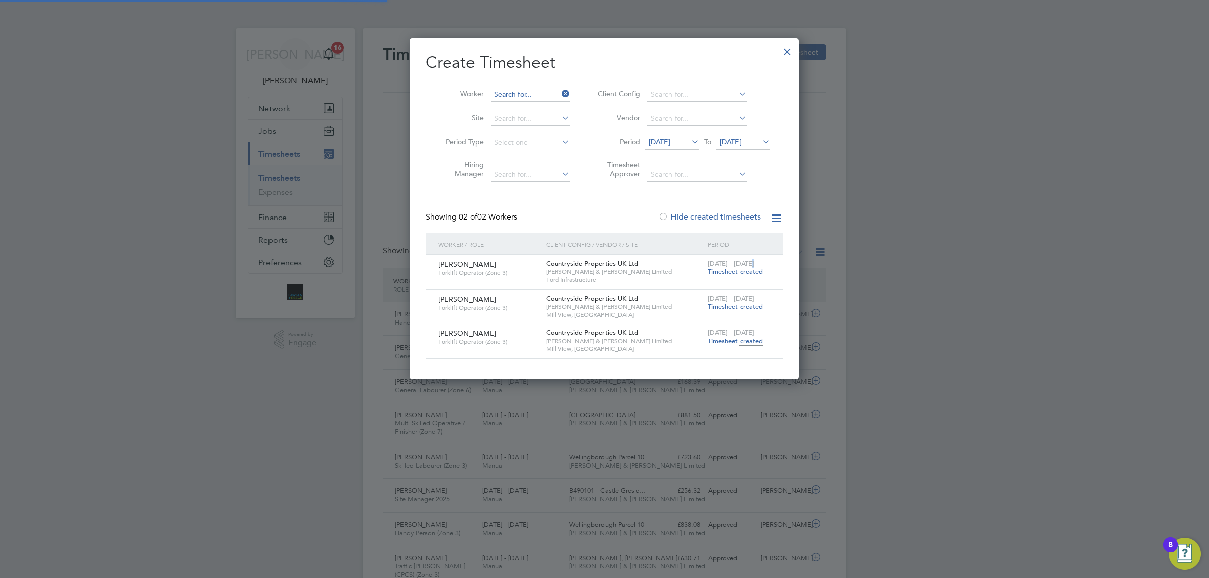
click at [536, 94] on input at bounding box center [530, 95] width 79 height 14
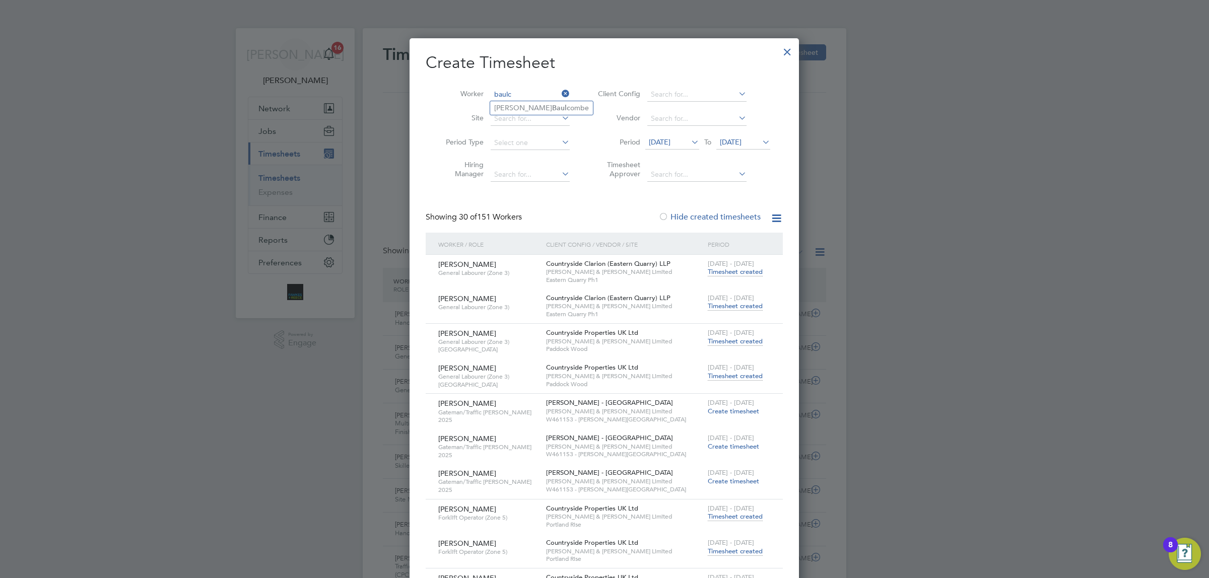
drag, startPoint x: 509, startPoint y: 108, endPoint x: 613, endPoint y: 179, distance: 125.4
click at [552, 107] on b "Baulc" at bounding box center [561, 108] width 18 height 9
type input "[PERSON_NAME]"
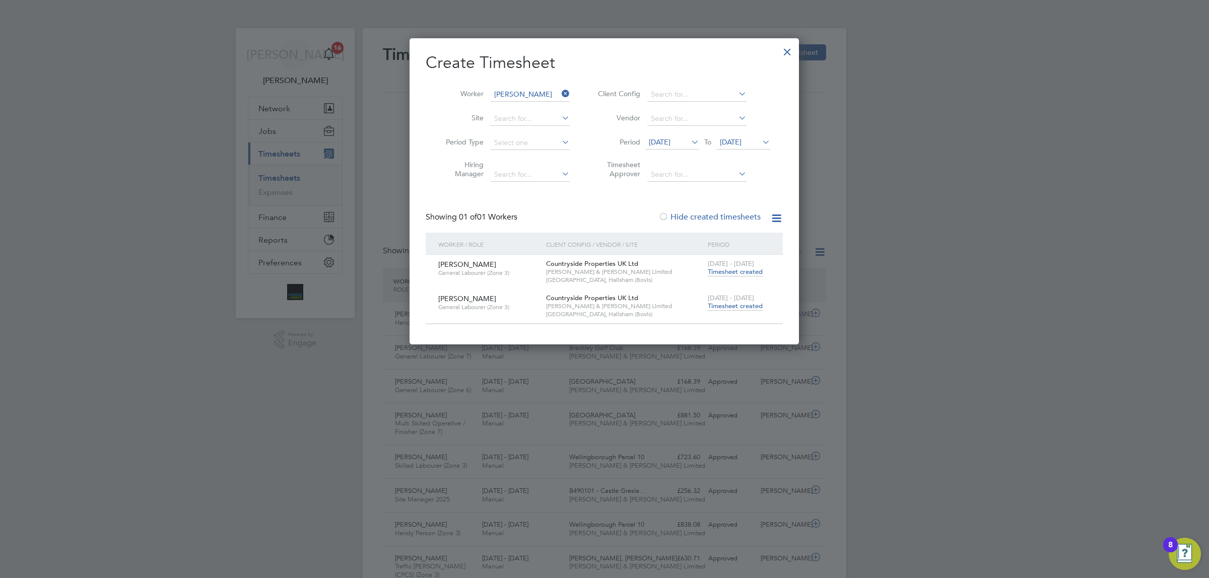
click at [732, 302] on span "Timesheet created" at bounding box center [735, 306] width 55 height 9
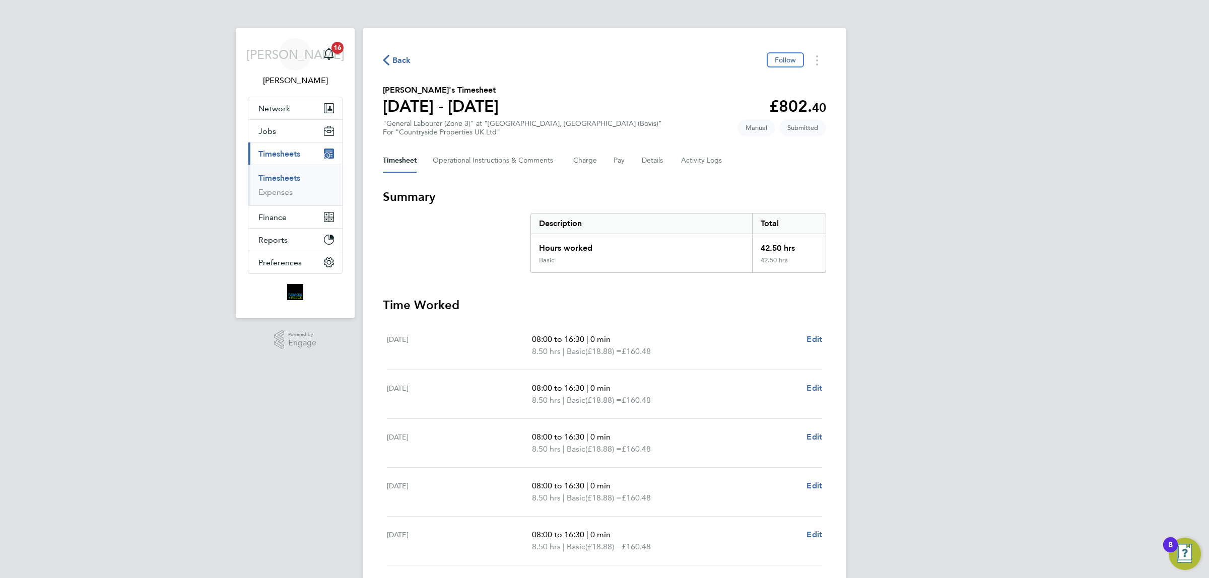
click at [394, 59] on span "Back" at bounding box center [401, 60] width 19 height 12
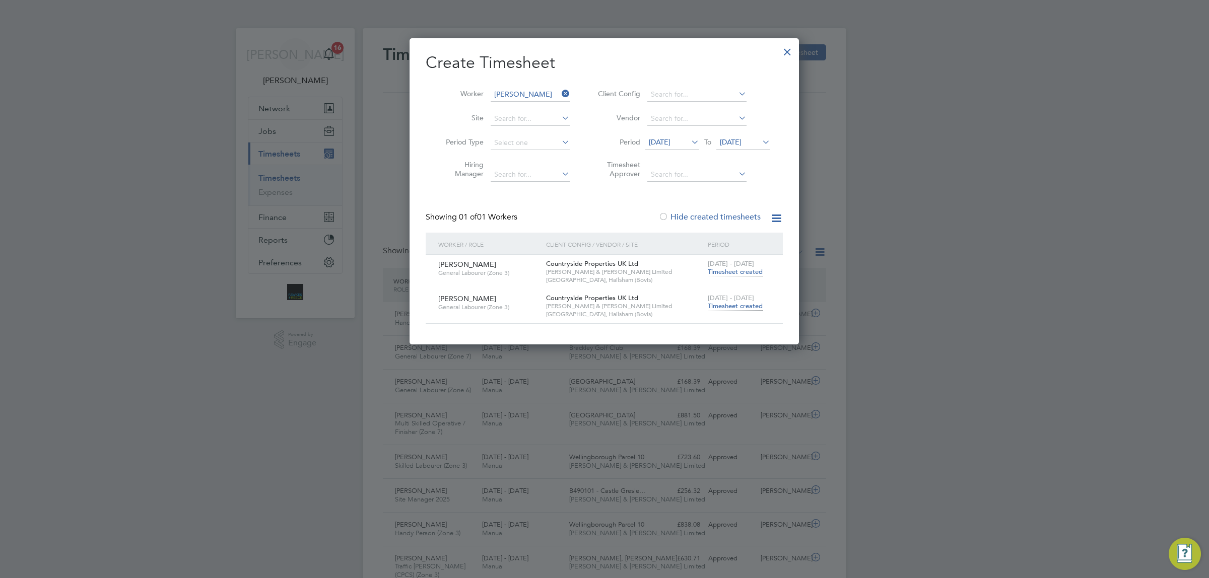
click at [560, 96] on icon at bounding box center [560, 94] width 0 height 14
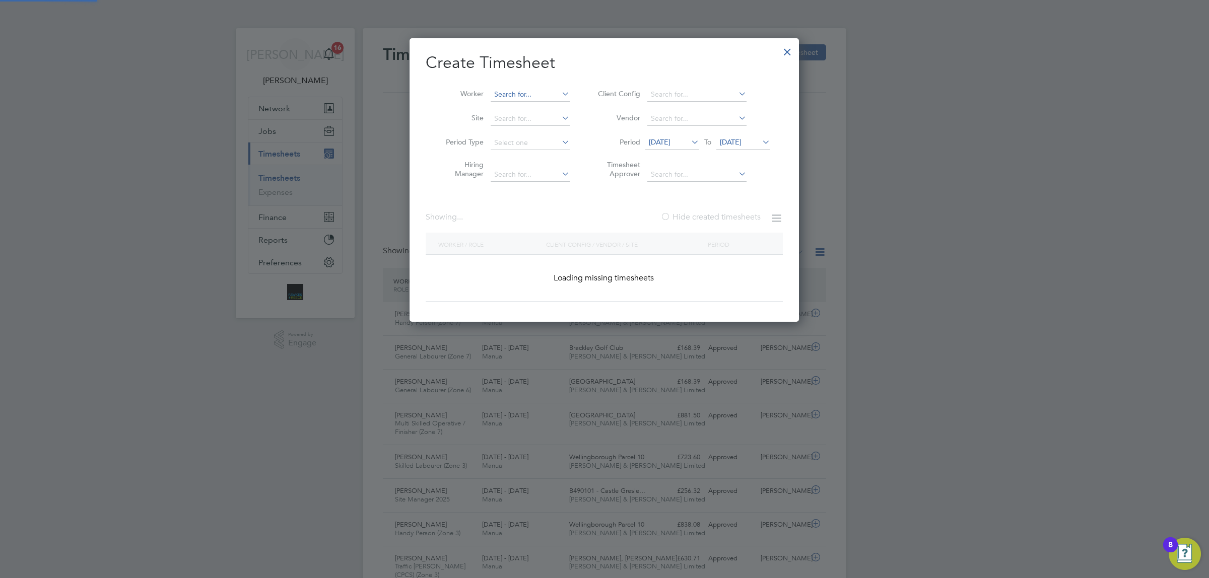
click at [514, 97] on input at bounding box center [530, 95] width 79 height 14
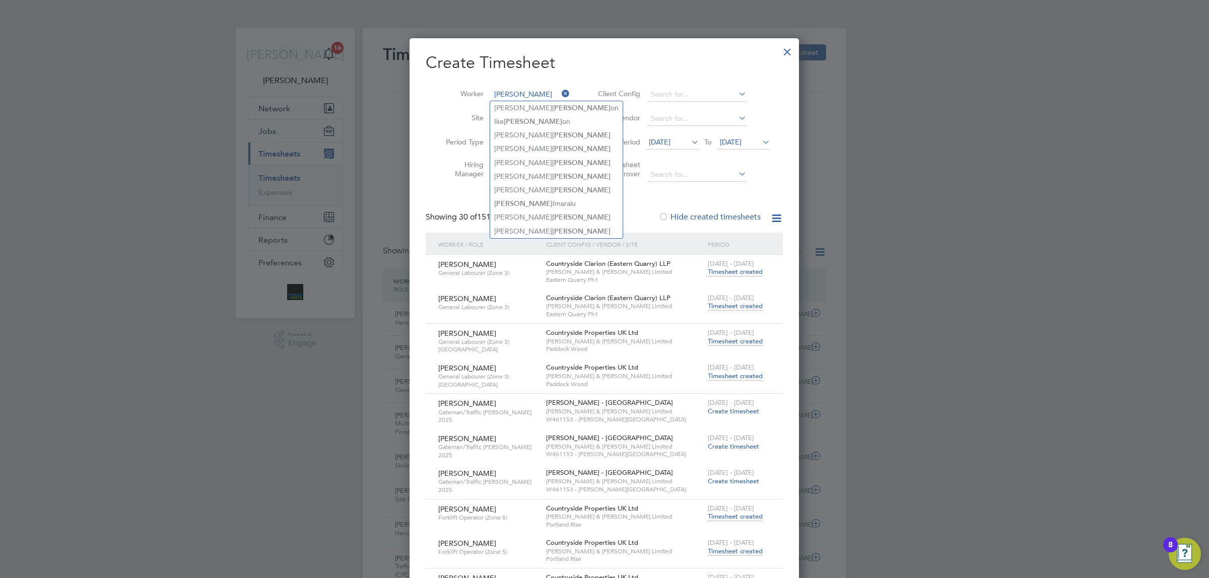
type input "[PERSON_NAME]"
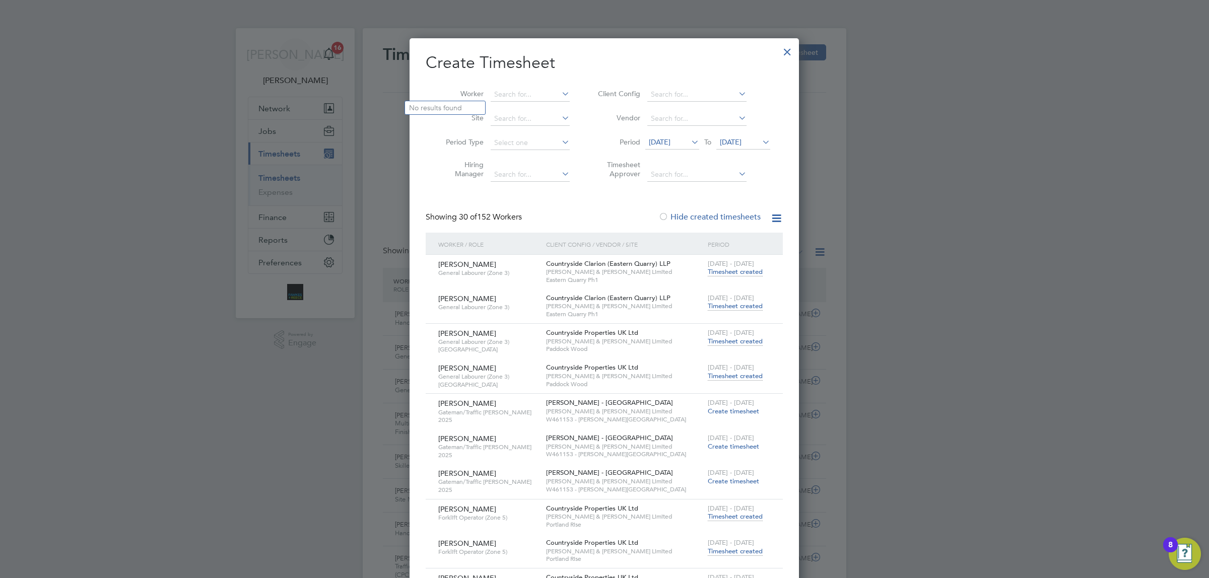
scroll to position [5, 5]
